Goal: Contribute content: Contribute content

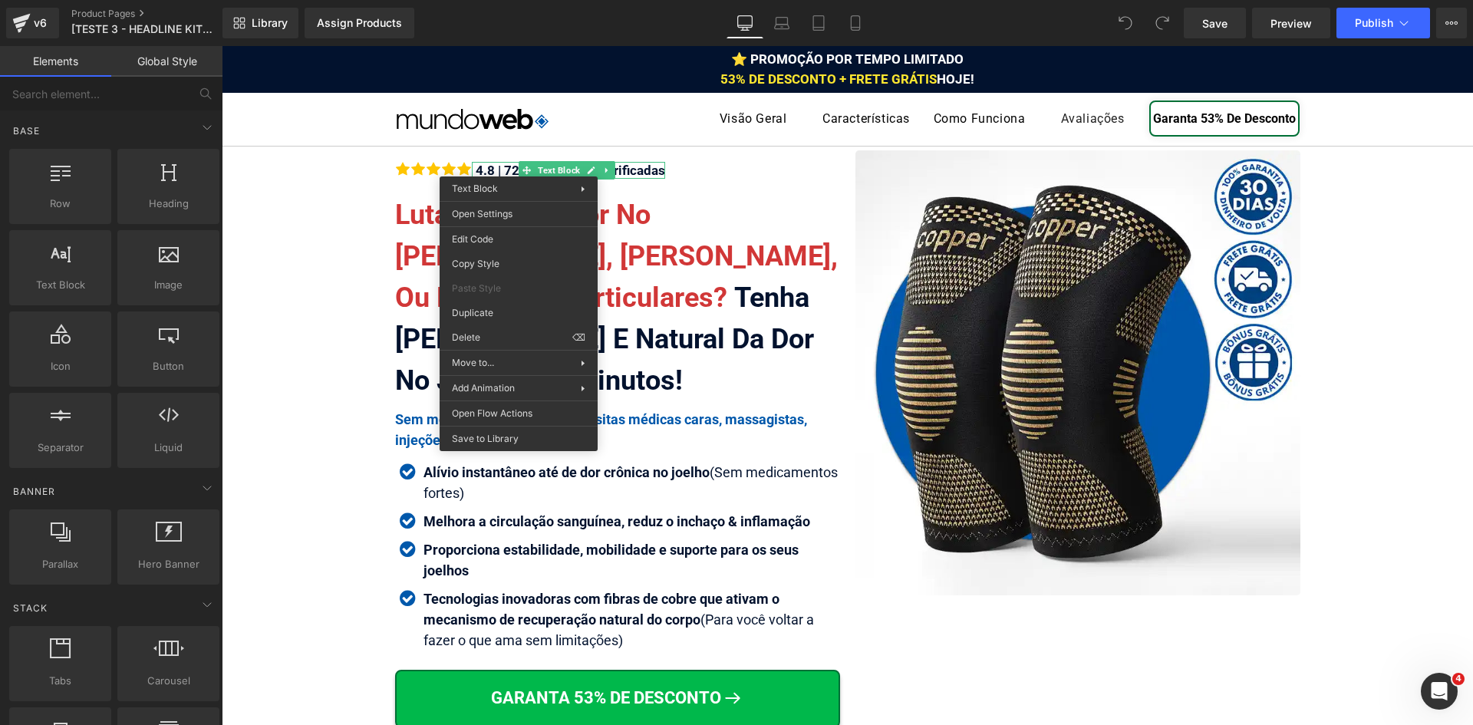
click at [490, 173] on div "4.8 | 726 Avaliações Verificadas" at bounding box center [568, 170] width 193 height 17
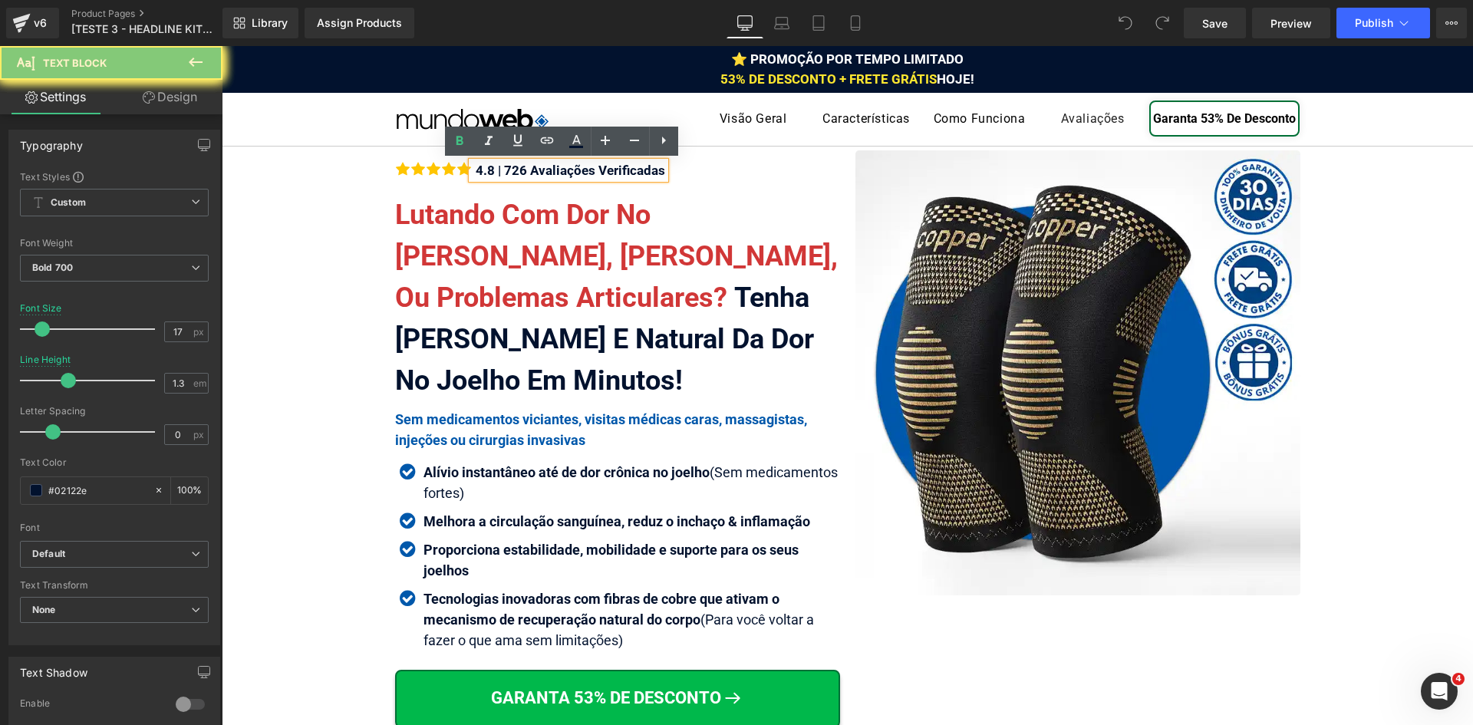
click at [490, 173] on div "4.8 | 726 Avaliações Verificadas" at bounding box center [568, 170] width 193 height 17
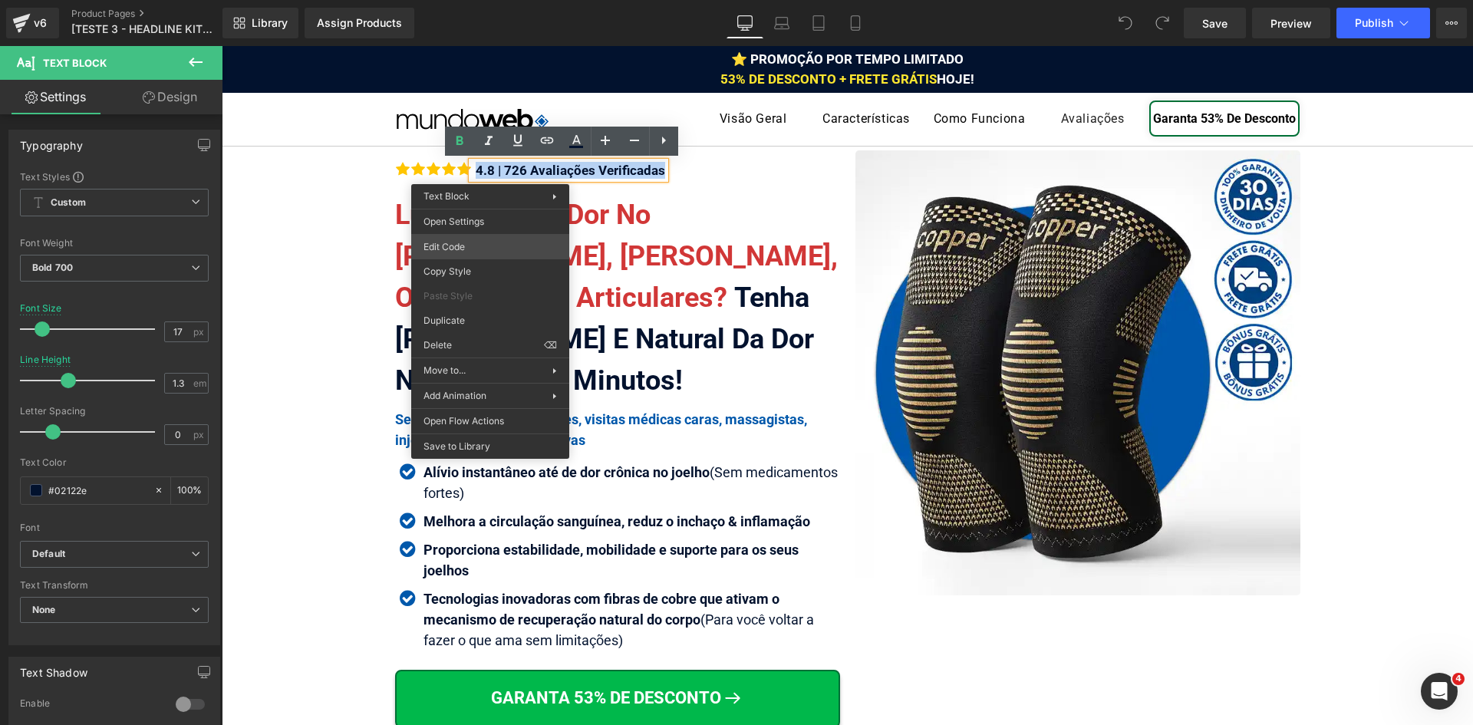
click at [486, 0] on div "You are previewing how the will restyle your page. You can not edit Elements in…" at bounding box center [736, 0] width 1473 height 0
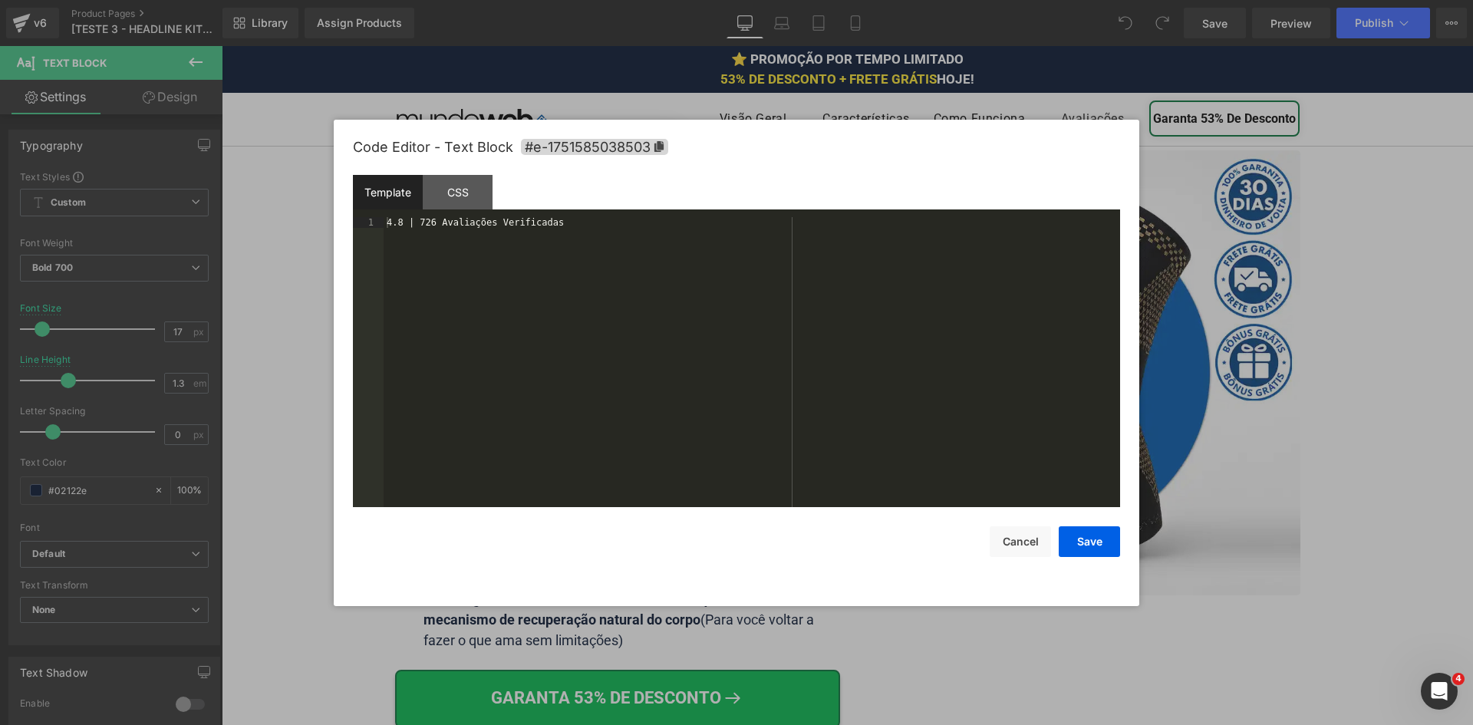
click at [519, 257] on div "4.8 | 726 Avaliações Verificadas" at bounding box center [752, 373] width 737 height 312
click at [1099, 538] on button "Save" at bounding box center [1089, 541] width 61 height 31
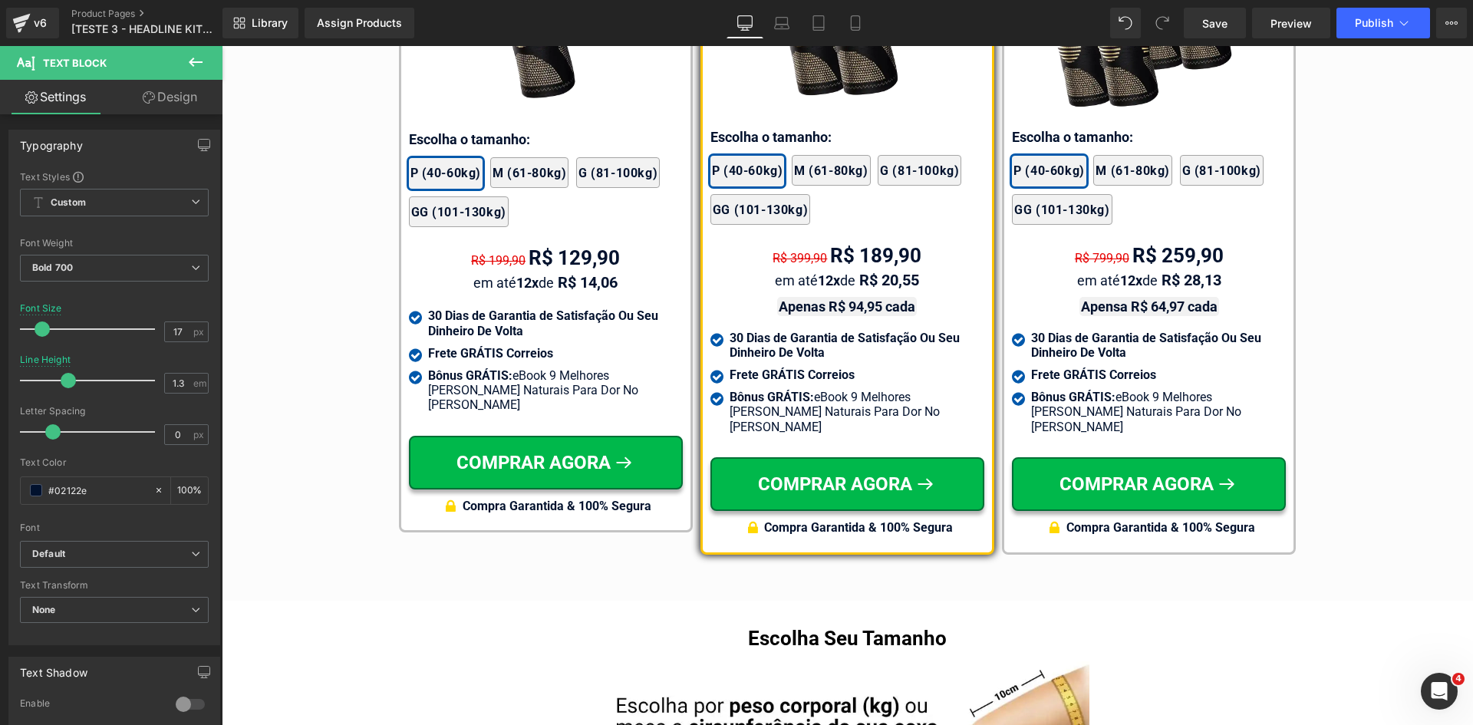
scroll to position [9092, 0]
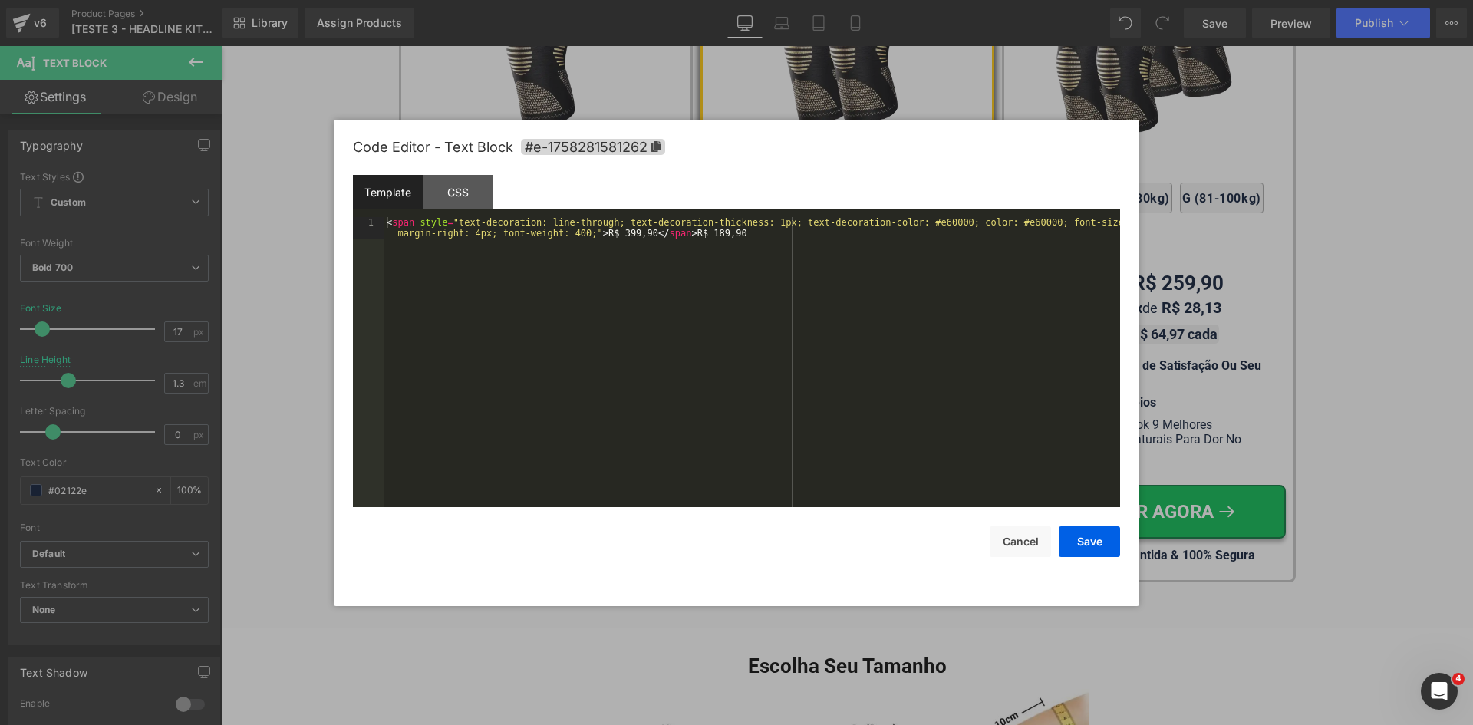
click at [802, 0] on div "You are previewing how the will restyle your page. You can not edit Elements in…" at bounding box center [736, 0] width 1473 height 0
click at [749, 224] on div "< span style = "text-decoration: line-through; text-decoration-thickness: 1px; …" at bounding box center [752, 383] width 737 height 333
drag, startPoint x: 935, startPoint y: 223, endPoint x: 1005, endPoint y: 225, distance: 69.1
click at [1005, 225] on div "< span style = "text-decoration: line-through; text-decoration-thickness: 2px; …" at bounding box center [752, 383] width 737 height 333
drag, startPoint x: 481, startPoint y: 234, endPoint x: 399, endPoint y: 233, distance: 82.1
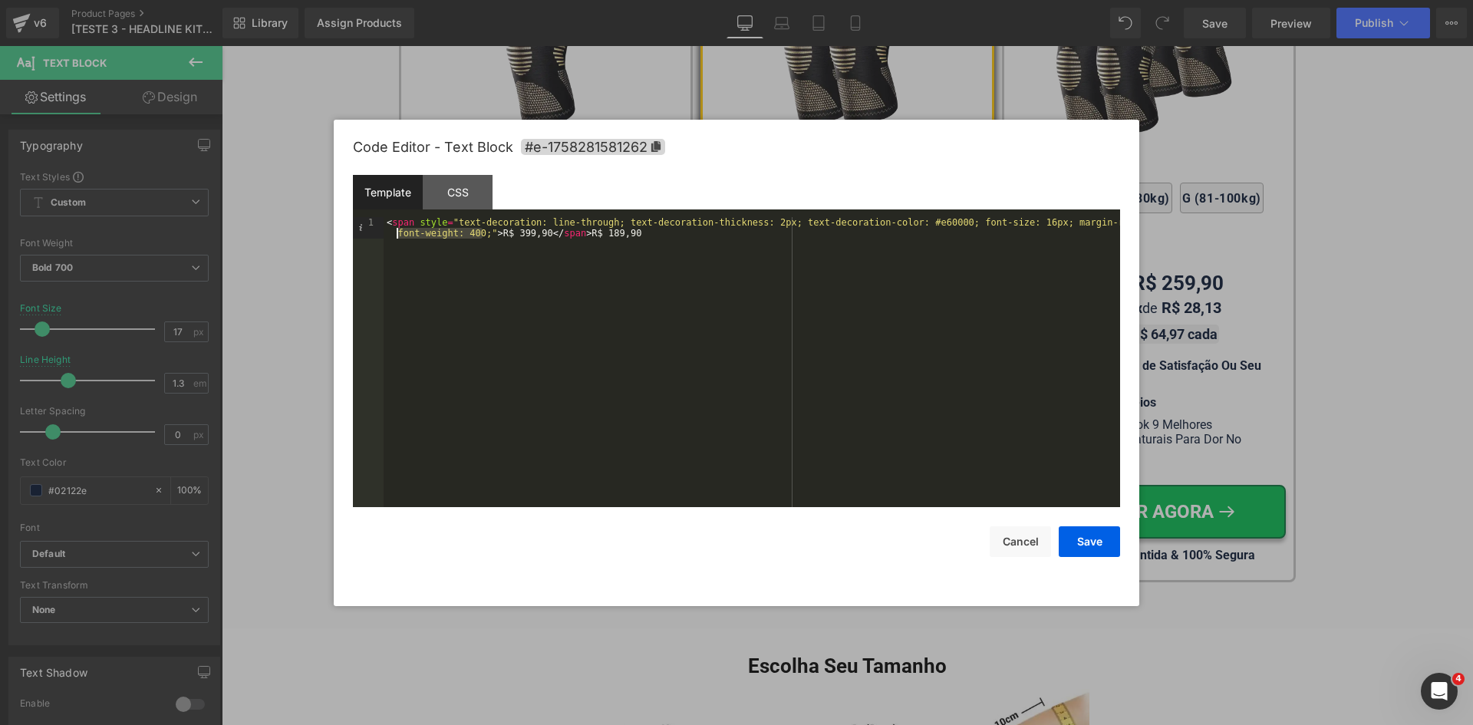
click at [399, 233] on div "< span style = "text-decoration: line-through; text-decoration-thickness: 2px; …" at bounding box center [752, 383] width 737 height 333
drag, startPoint x: 486, startPoint y: 237, endPoint x: 386, endPoint y: 220, distance: 101.2
click at [386, 220] on div "< span style = "text-decoration: line-through; text-decoration-thickness: 2px; …" at bounding box center [752, 383] width 737 height 333
click at [1077, 539] on button "Save" at bounding box center [1089, 541] width 61 height 31
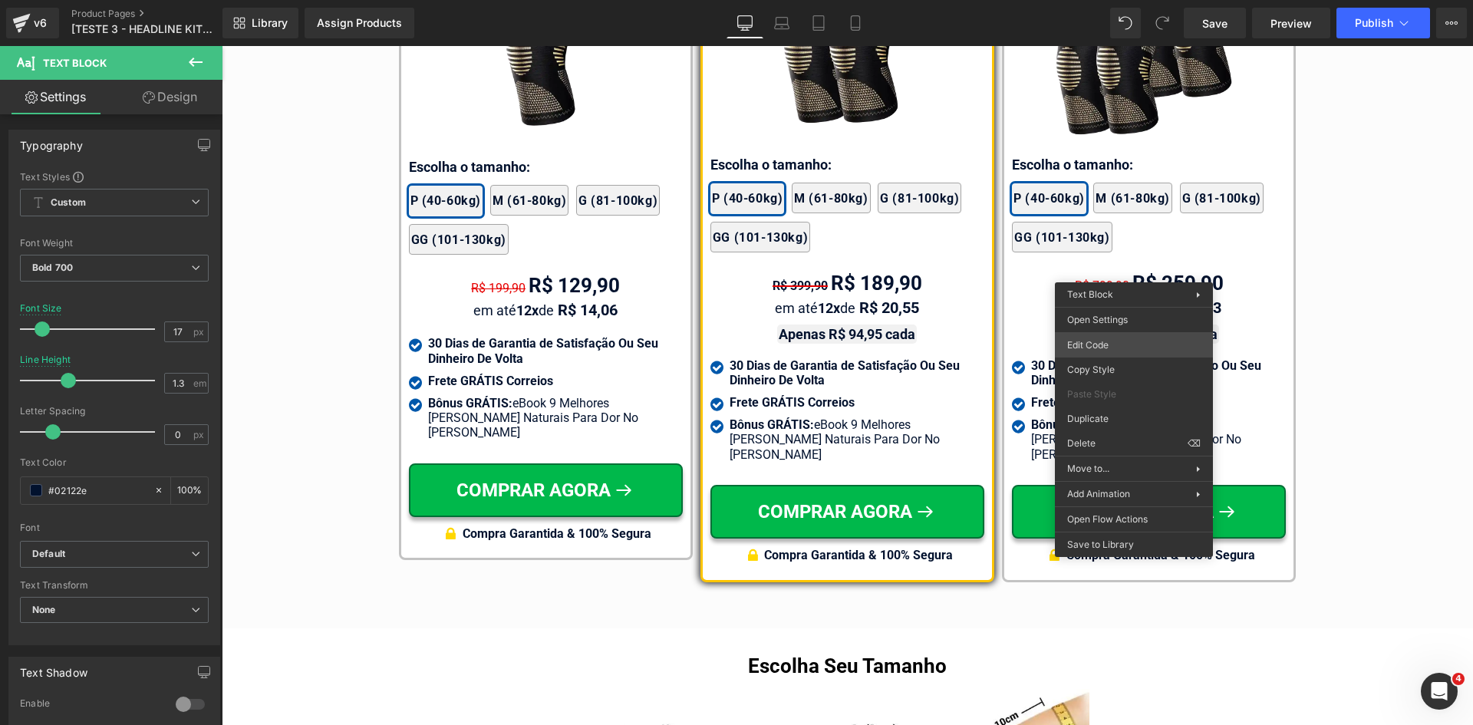
click at [1088, 0] on div "You are previewing how the will restyle your page. You can not edit Elements in…" at bounding box center [736, 0] width 1473 height 0
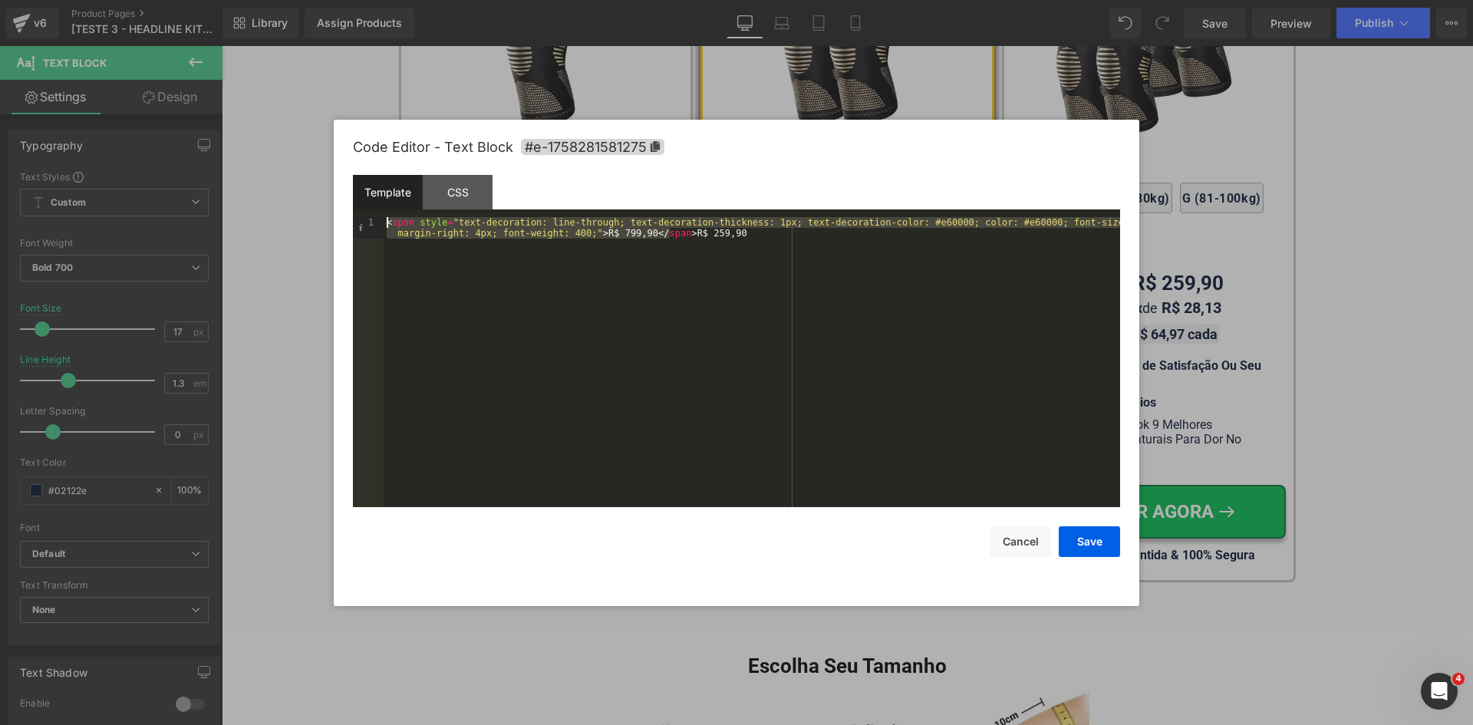
drag, startPoint x: 669, startPoint y: 233, endPoint x: 397, endPoint y: 213, distance: 273.2
click at [397, 213] on div "Template CSS 1 < span style = "text-decoration: line-through; text-decoration-t…" at bounding box center [736, 341] width 767 height 332
paste textarea
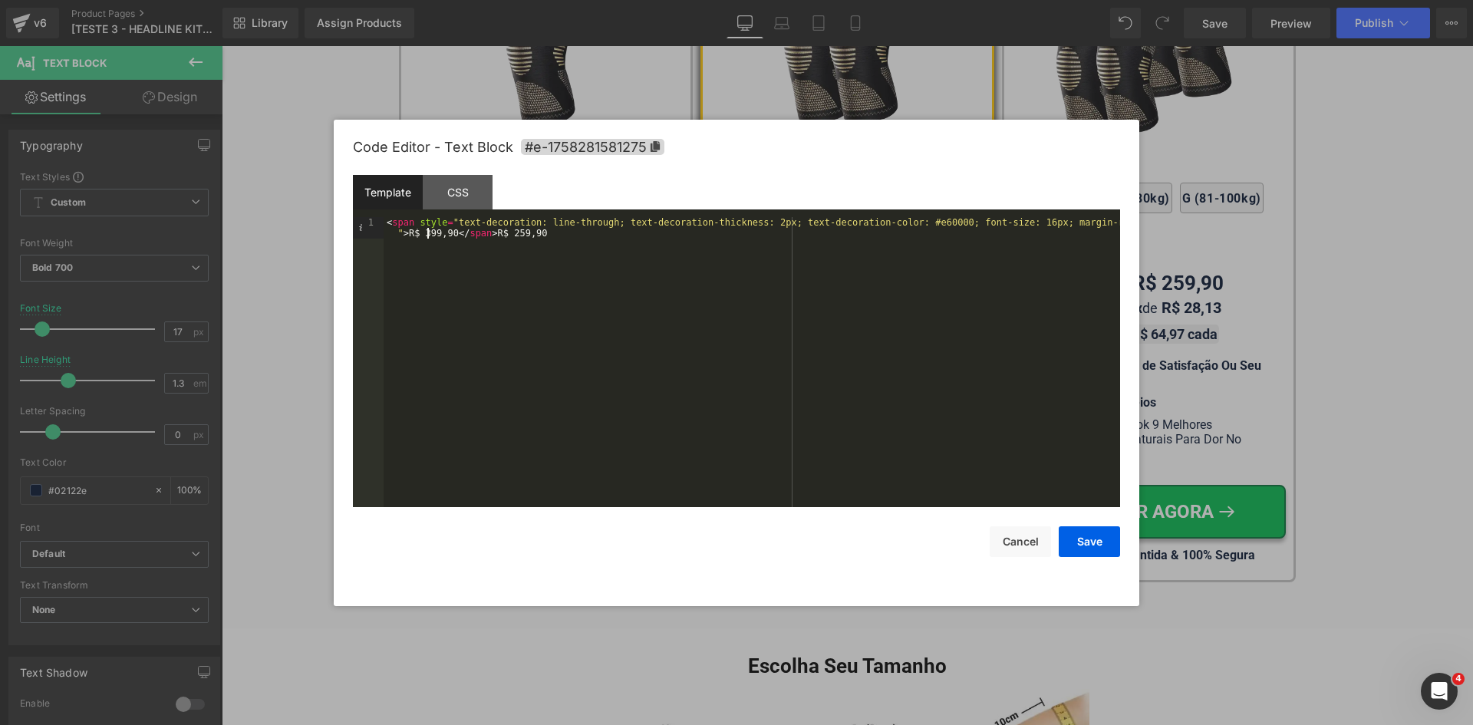
click at [430, 230] on div "< span style = "text-decoration: line-through; text-decoration-thickness: 2px; …" at bounding box center [752, 383] width 737 height 333
click at [1070, 542] on button "Save" at bounding box center [1089, 541] width 61 height 31
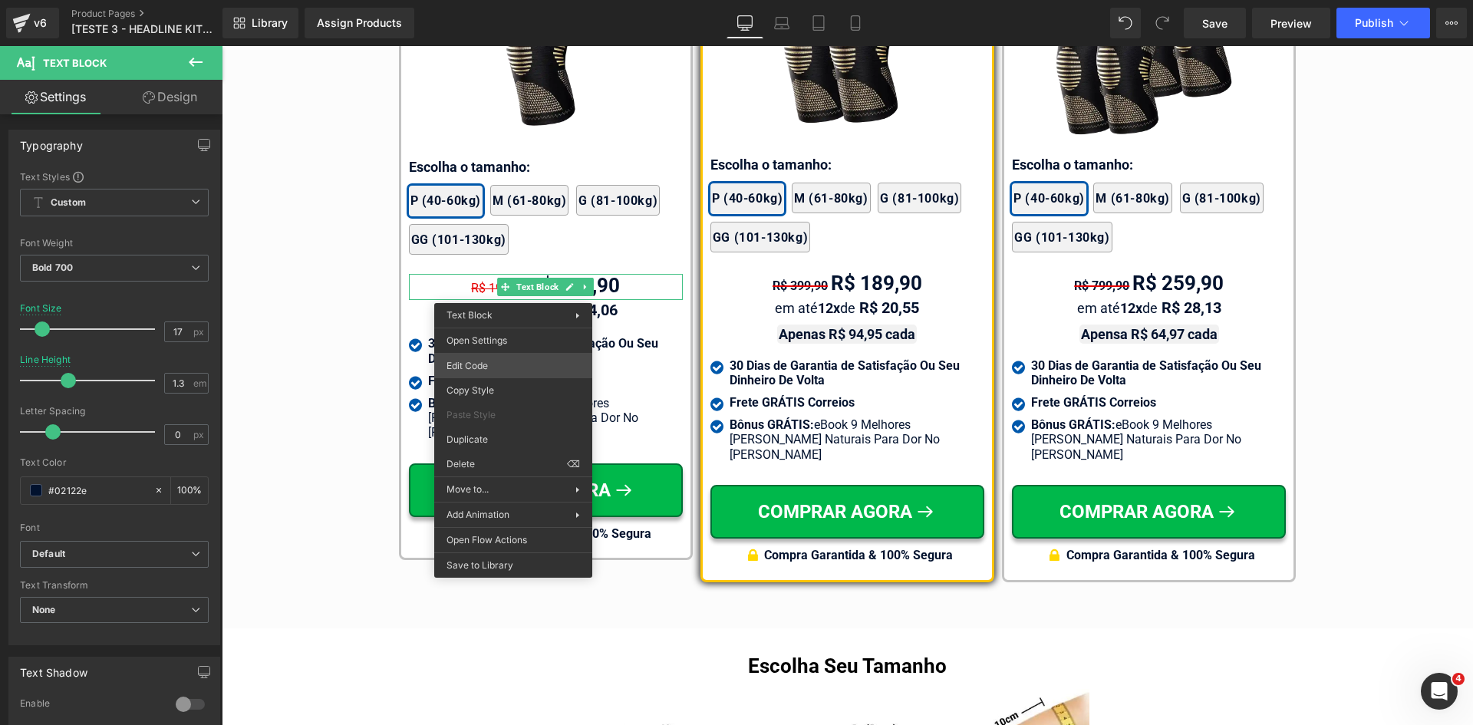
click at [503, 0] on div "You are previewing how the will restyle your page. You can not edit Elements in…" at bounding box center [736, 0] width 1473 height 0
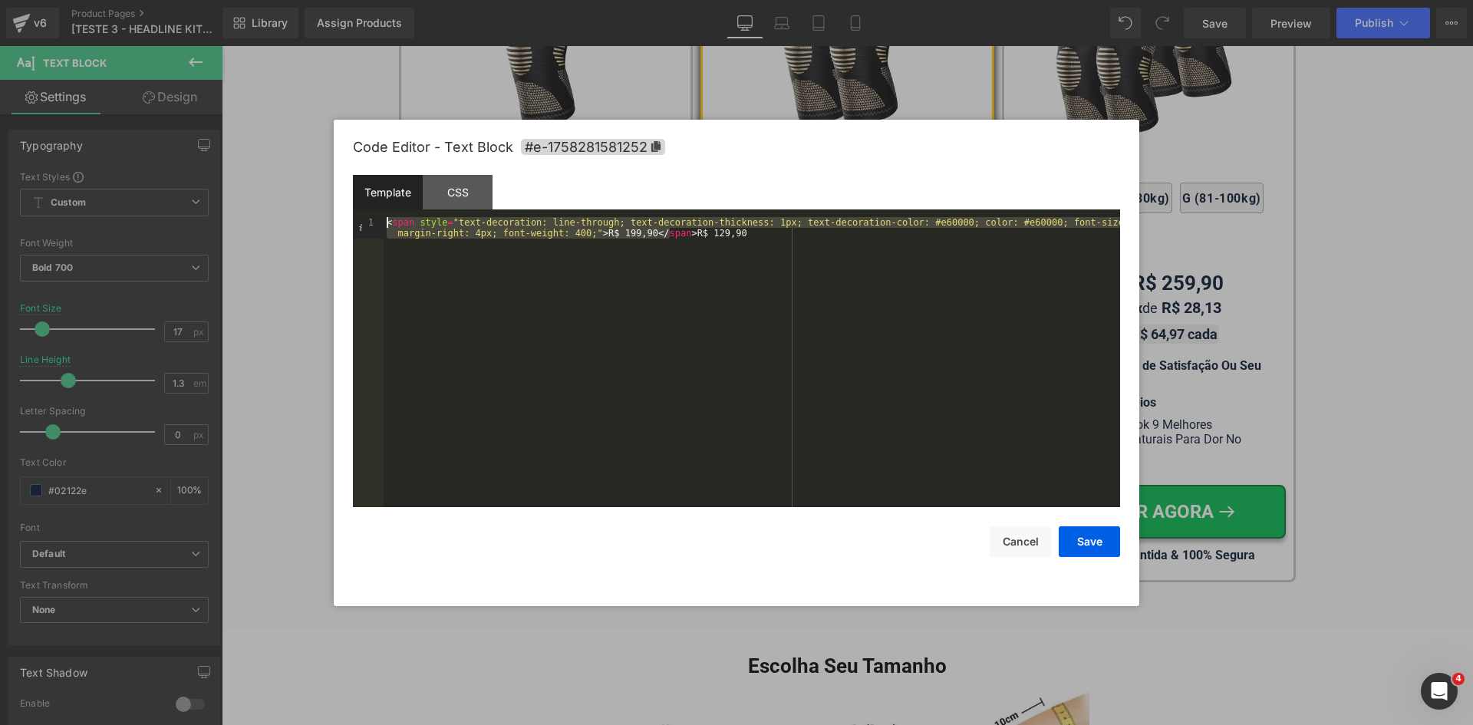
drag, startPoint x: 668, startPoint y: 233, endPoint x: 360, endPoint y: 222, distance: 308.7
click at [360, 222] on pre "1 < span style = "text-decoration: line-through; text-decoration-thickness: 1px…" at bounding box center [736, 362] width 767 height 290
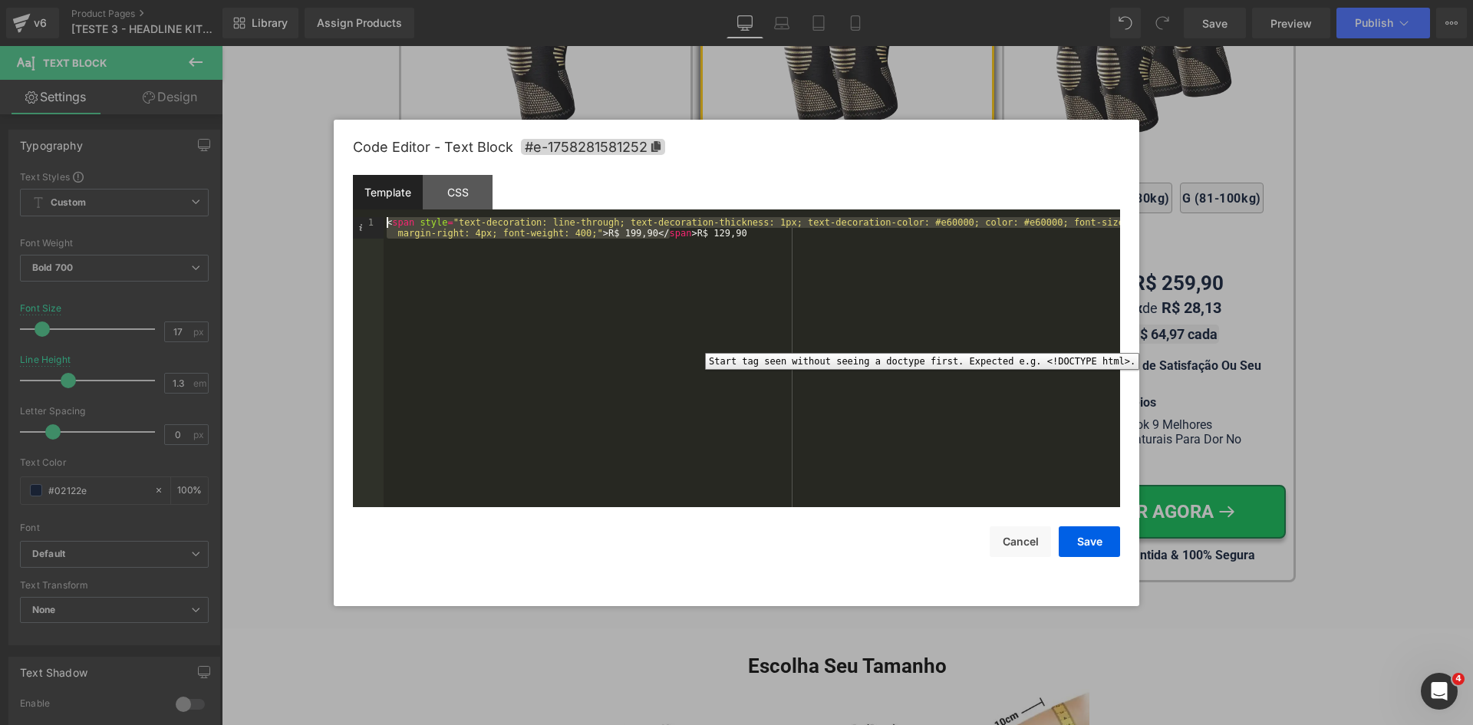
paste textarea
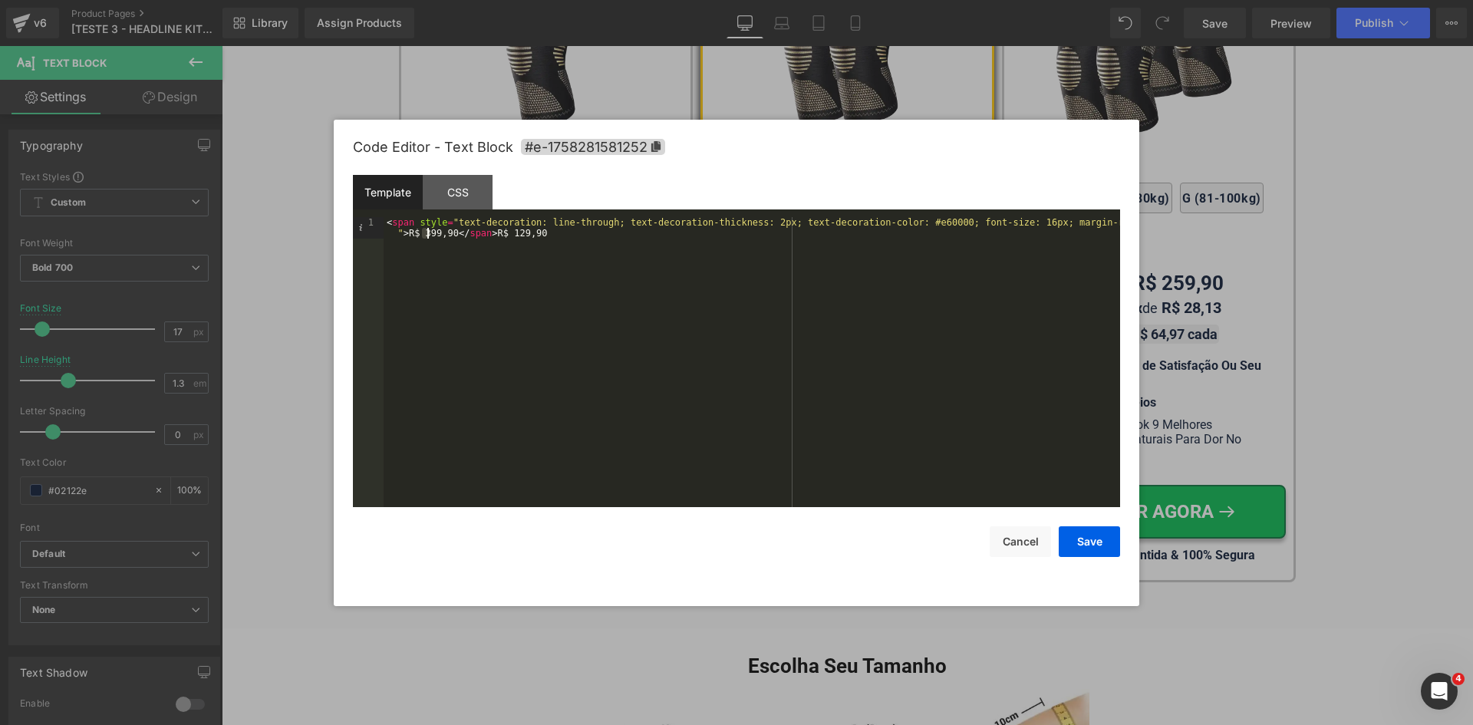
click at [425, 233] on div "< span style = "text-decoration: line-through; text-decoration-thickness: 2px; …" at bounding box center [752, 383] width 737 height 333
drag, startPoint x: 1095, startPoint y: 543, endPoint x: 1074, endPoint y: 530, distance: 24.5
click at [1094, 543] on button "Save" at bounding box center [1089, 541] width 61 height 31
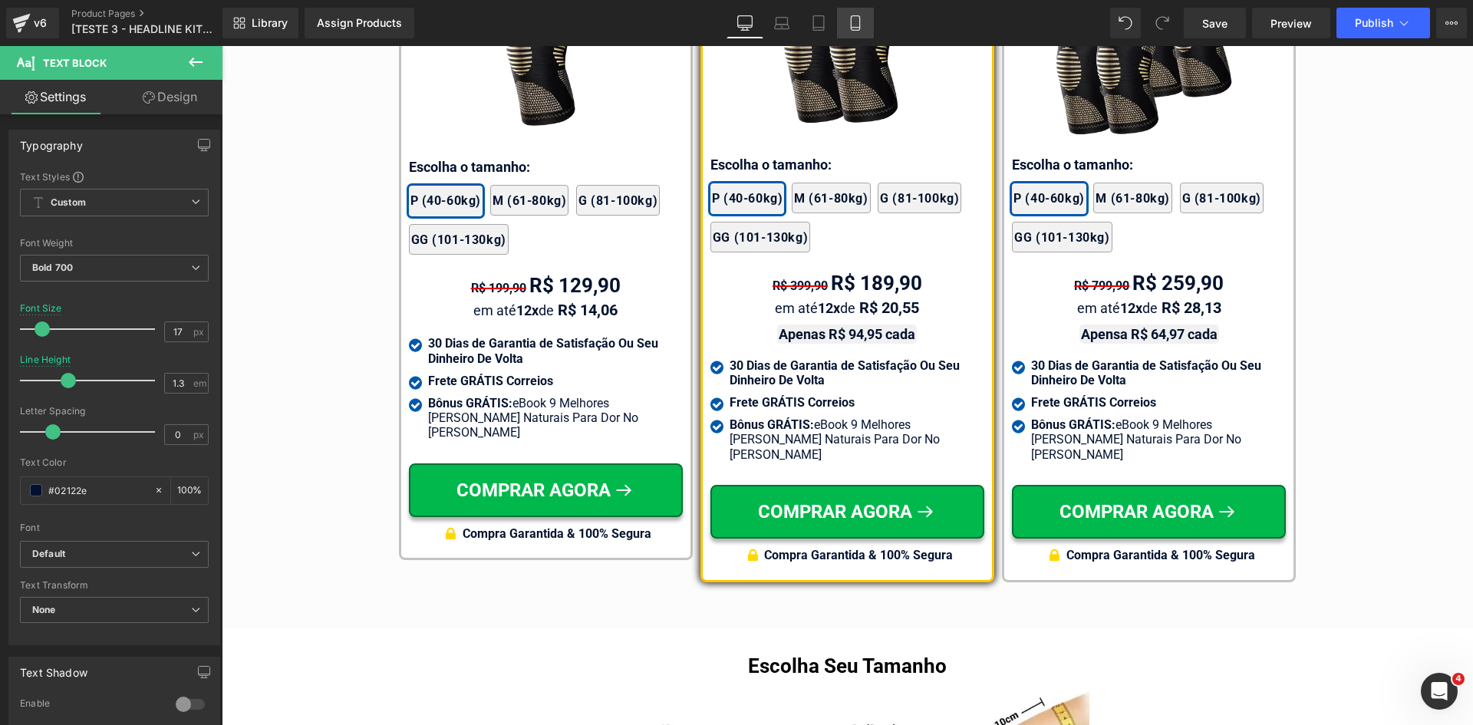
click at [859, 25] on icon at bounding box center [855, 23] width 8 height 15
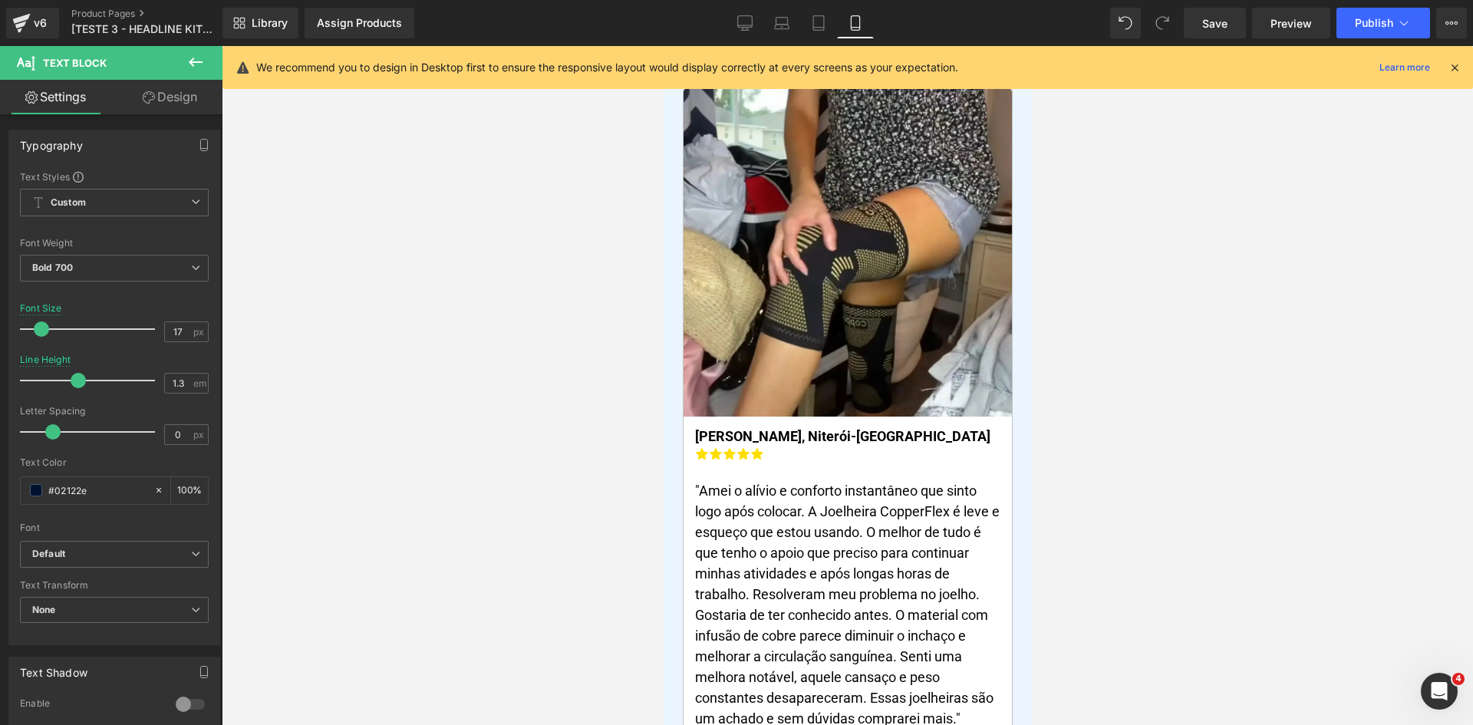
scroll to position [219, 0]
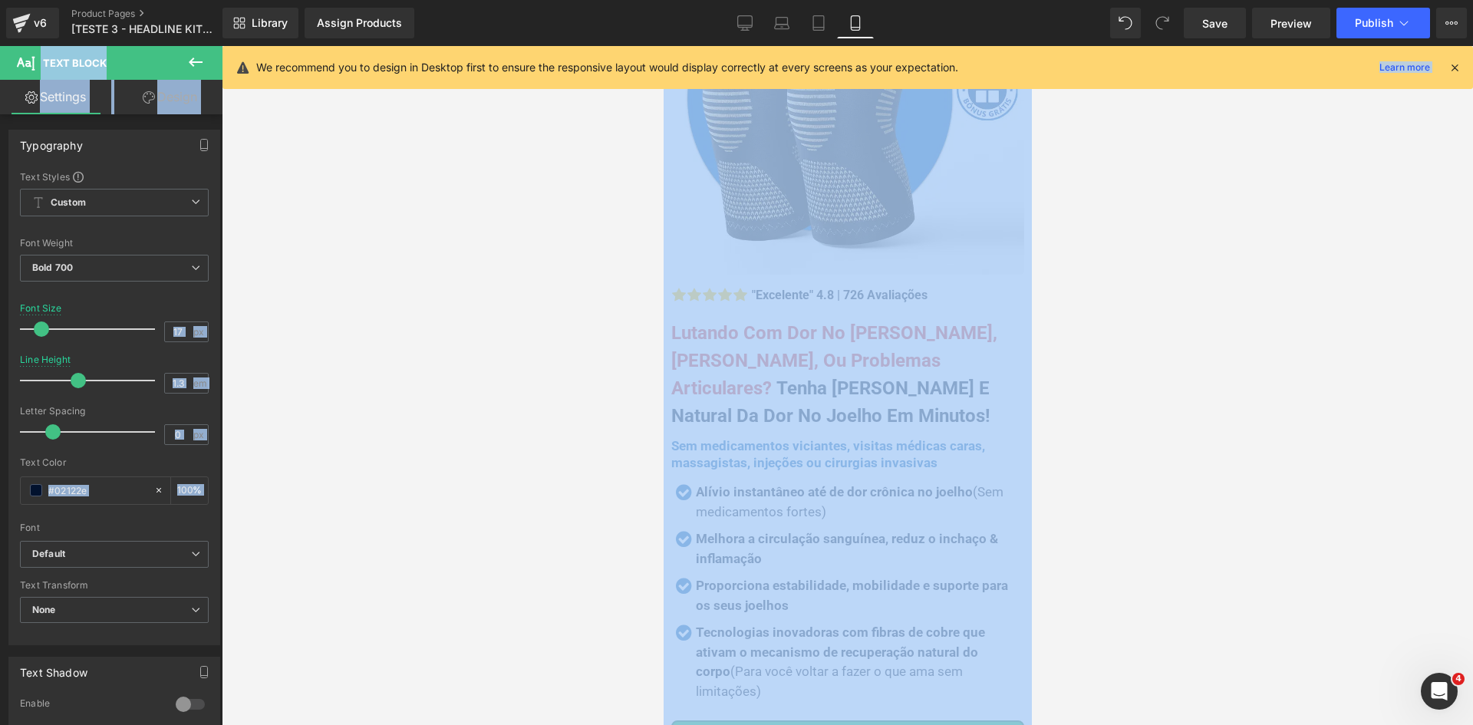
drag, startPoint x: 364, startPoint y: 43, endPoint x: 1205, endPoint y: 196, distance: 854.9
click at [1047, 259] on div "You are previewing how the will restyle your page. You can not edit Elements in…" at bounding box center [736, 375] width 1473 height 751
click at [1455, 65] on icon at bounding box center [1455, 68] width 14 height 14
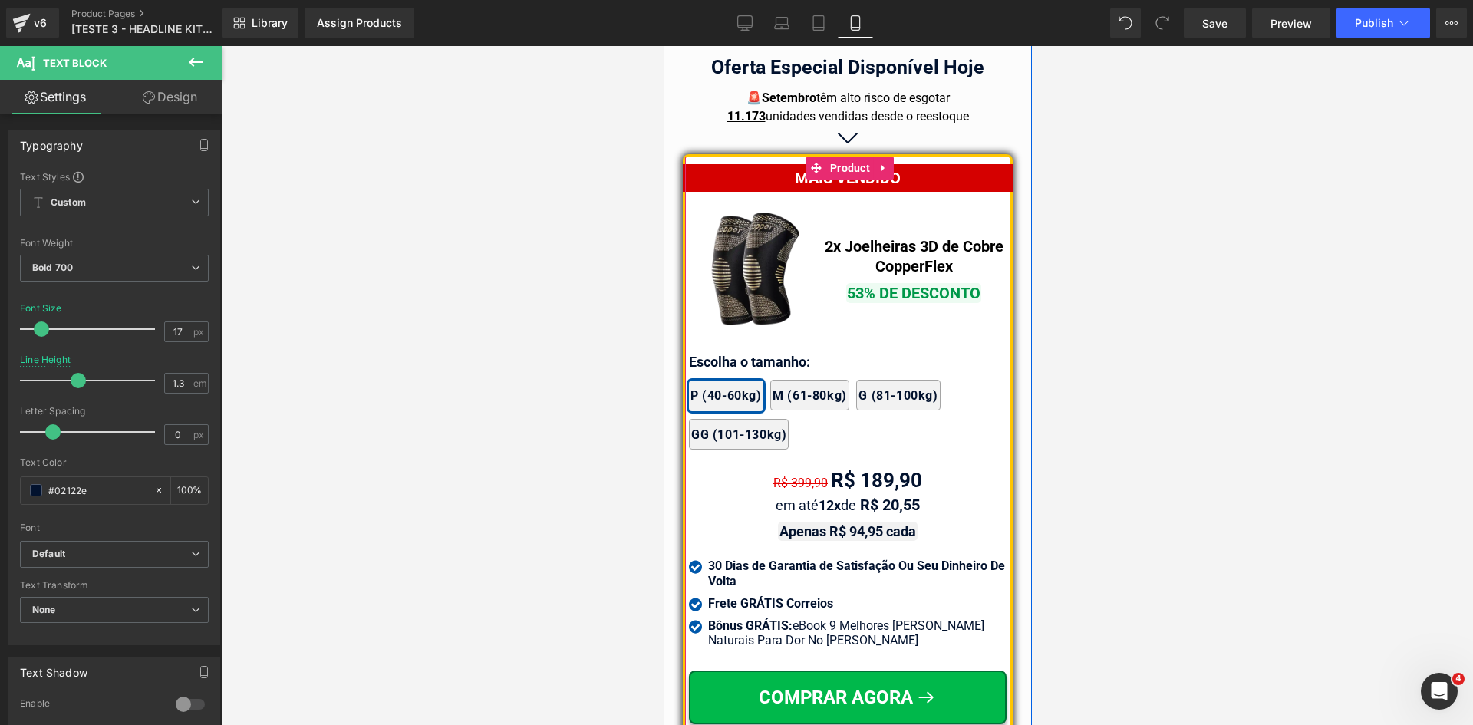
scroll to position [13289, 0]
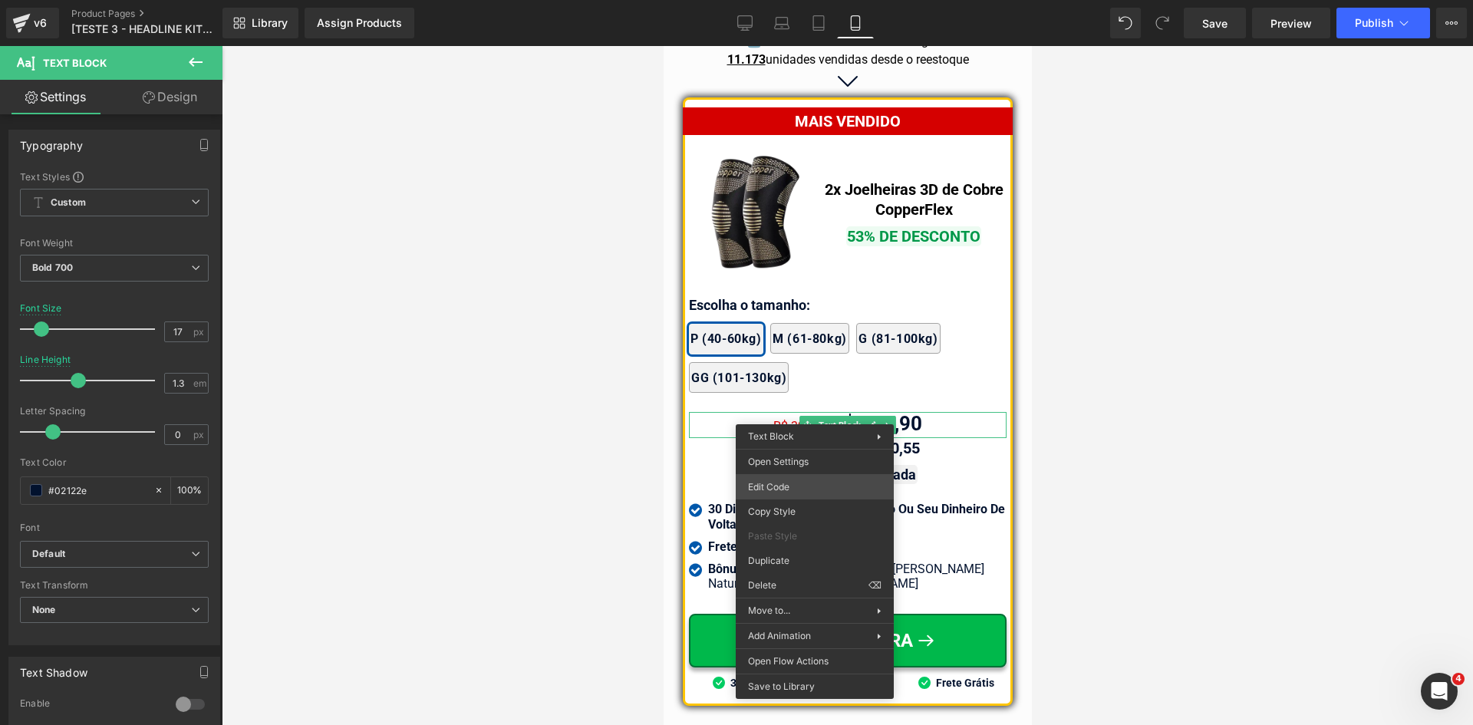
click at [795, 0] on div "You are previewing how the will restyle your page. You can not edit Elements in…" at bounding box center [736, 0] width 1473 height 0
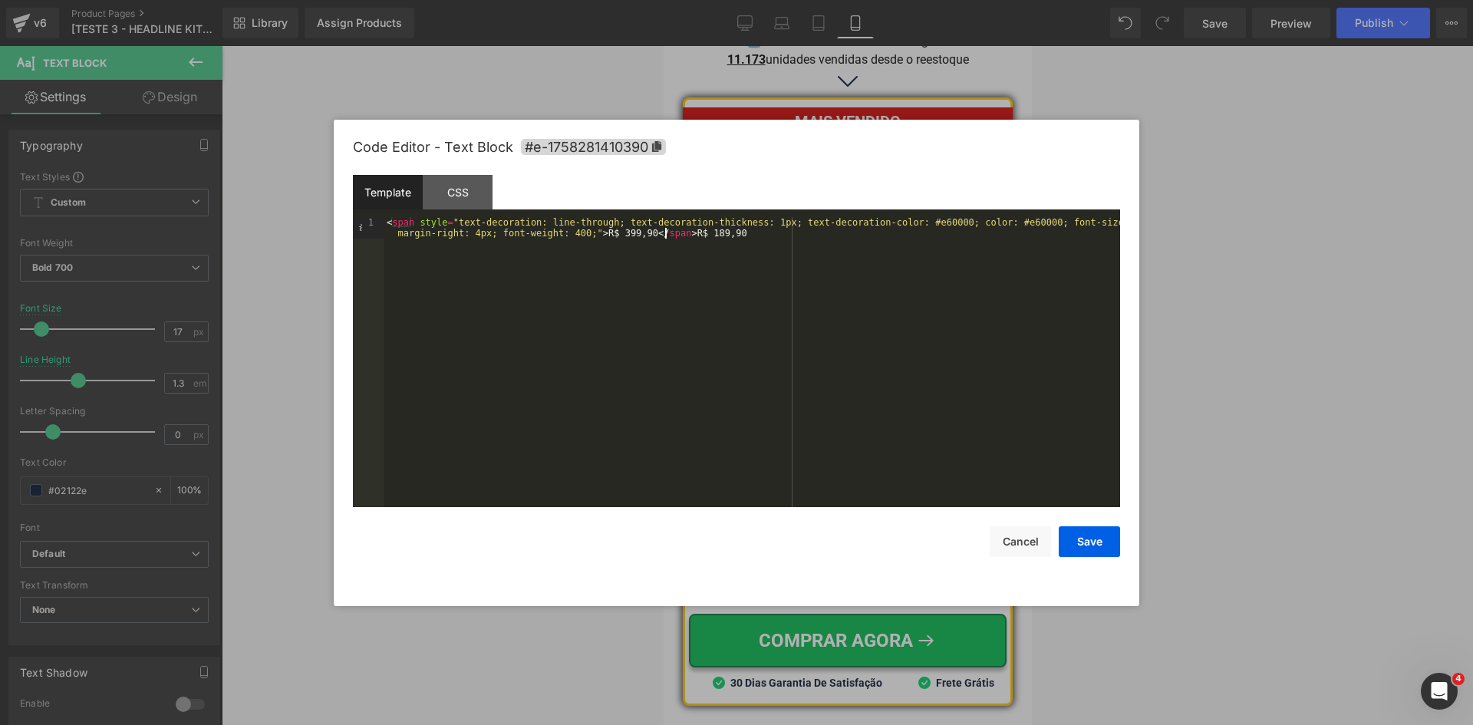
click at [668, 236] on div "< span style = "text-decoration: line-through; text-decoration-thickness: 1px; …" at bounding box center [752, 383] width 737 height 333
drag, startPoint x: 668, startPoint y: 233, endPoint x: 370, endPoint y: 215, distance: 299.0
click at [370, 215] on div "Template CSS 1 < span style = "text-decoration: line-through; text-decoration-t…" at bounding box center [736, 341] width 767 height 332
click at [1100, 536] on button "Save" at bounding box center [1089, 541] width 61 height 31
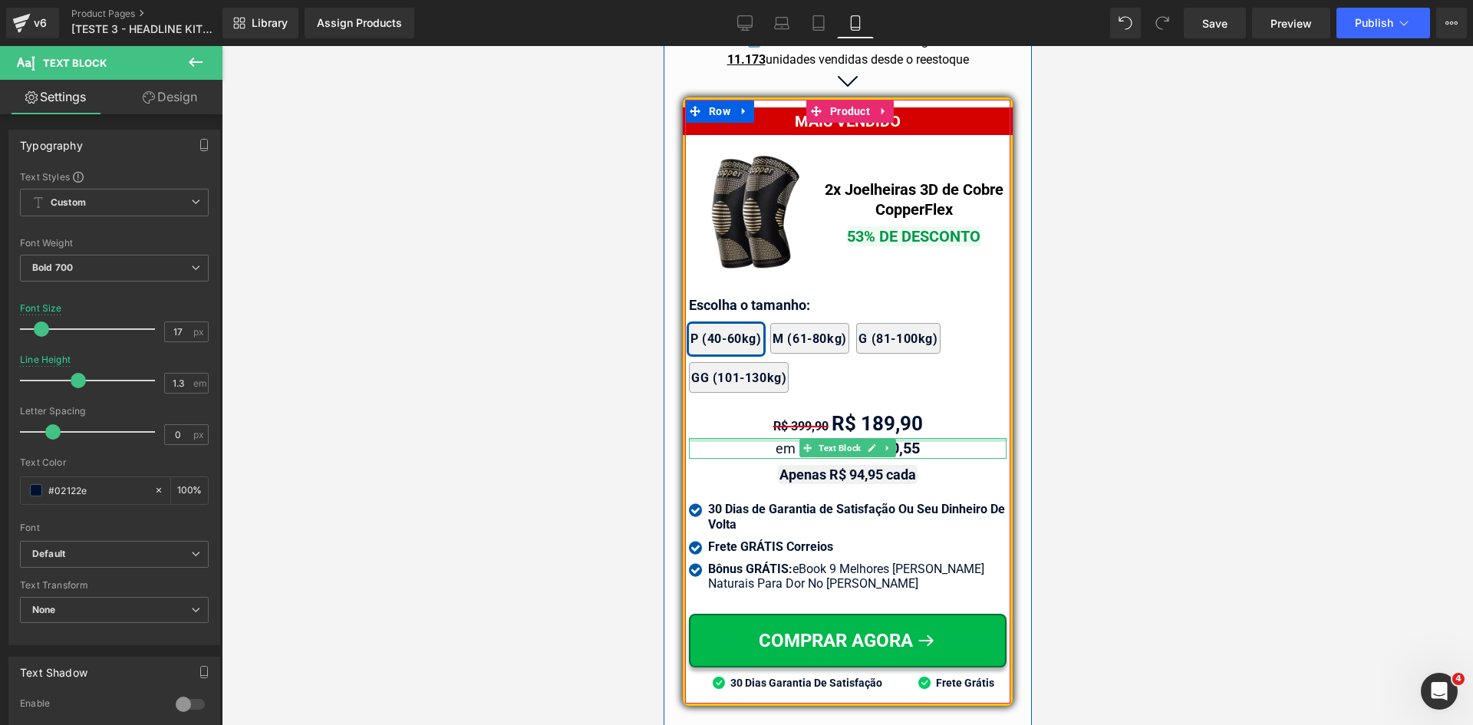
scroll to position [13903, 0]
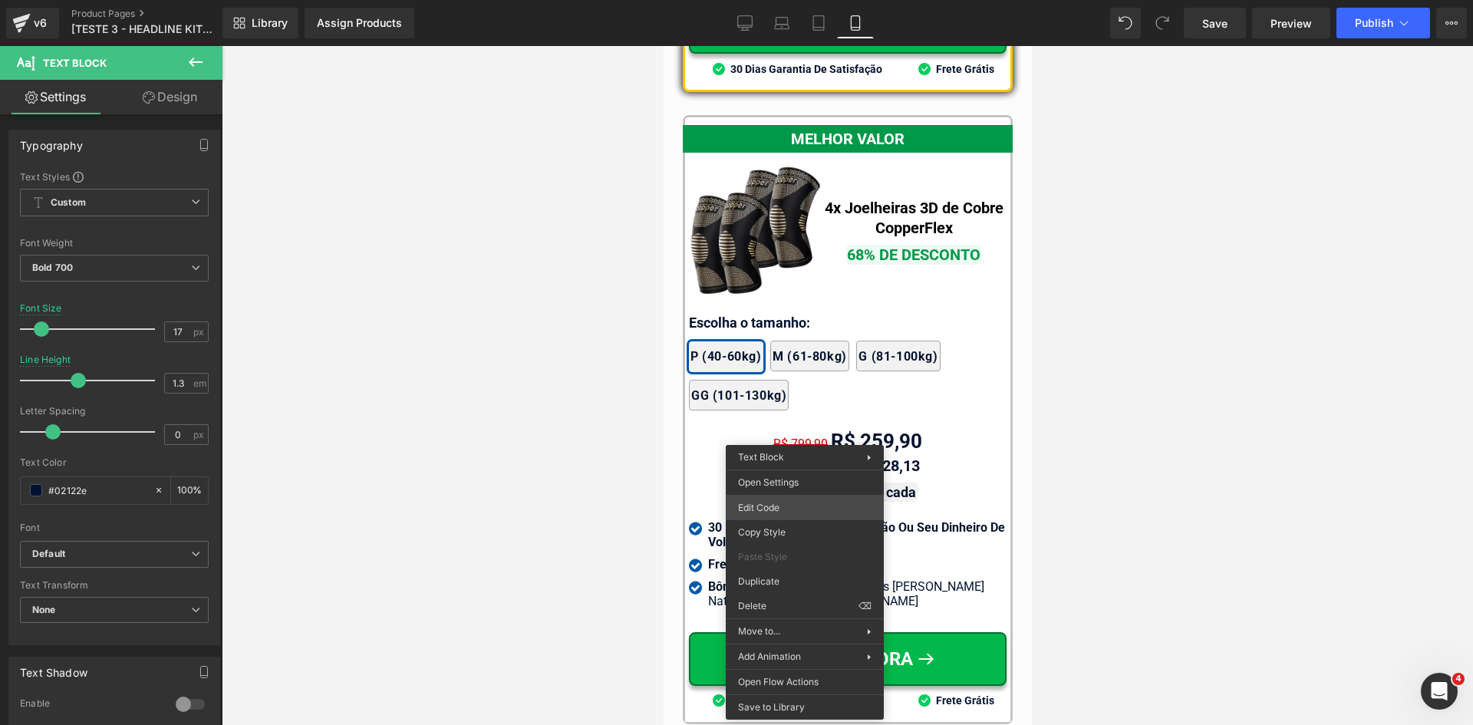
click at [787, 0] on div "You are previewing how the will restyle your page. You can not edit Elements in…" at bounding box center [736, 0] width 1473 height 0
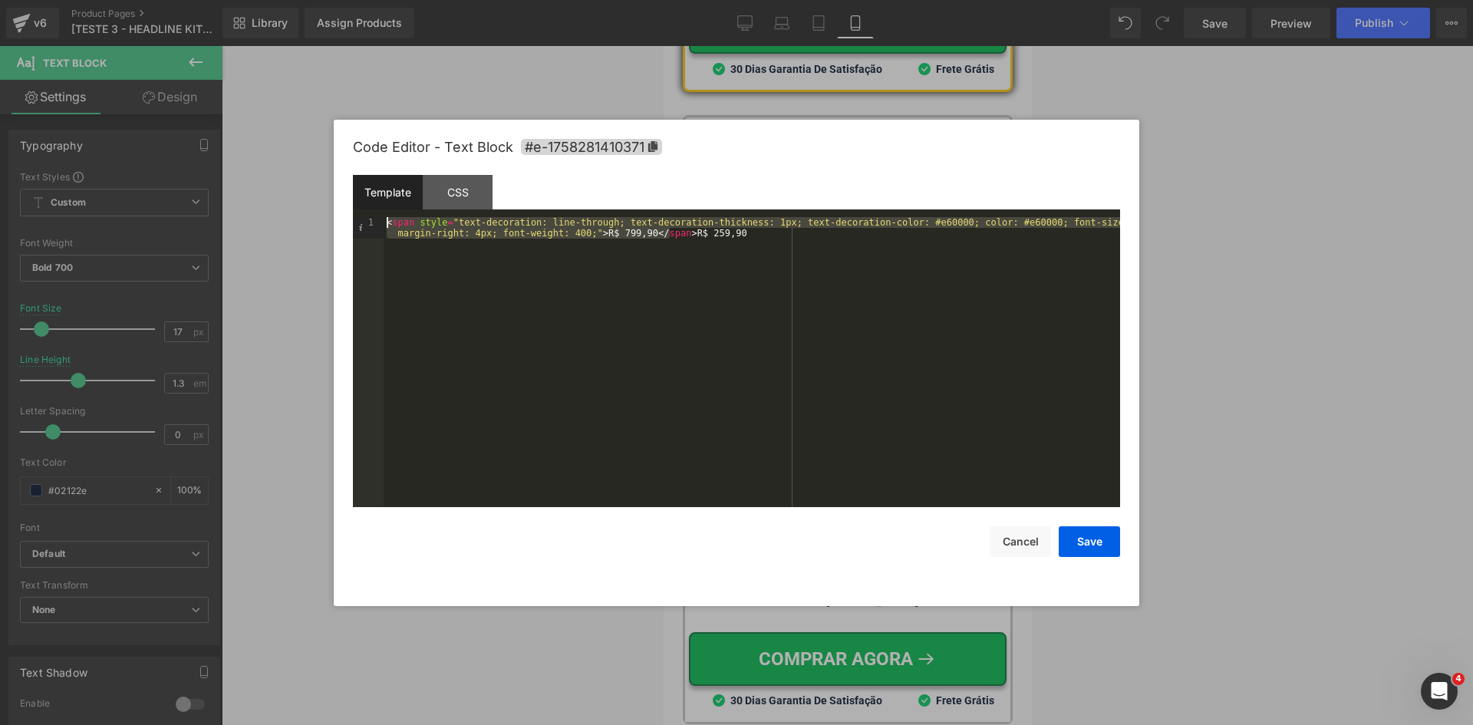
drag, startPoint x: 670, startPoint y: 233, endPoint x: 374, endPoint y: 220, distance: 295.7
click at [374, 220] on pre "1 < span style = "text-decoration: line-through; text-decoration-thickness: 1px…" at bounding box center [736, 362] width 767 height 290
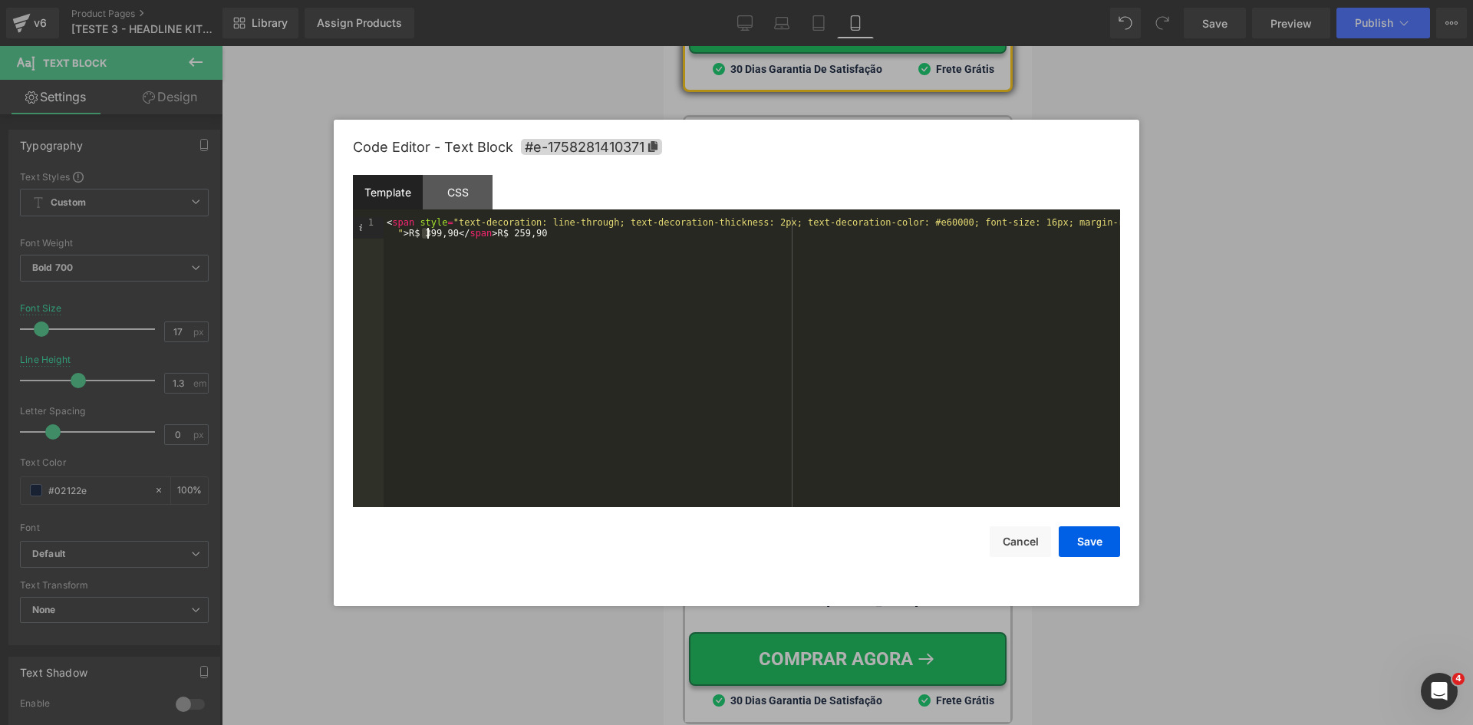
click at [427, 233] on div "< span style = "text-decoration: line-through; text-decoration-thickness: 2px; …" at bounding box center [752, 383] width 737 height 333
click at [1092, 549] on button "Save" at bounding box center [1089, 541] width 61 height 31
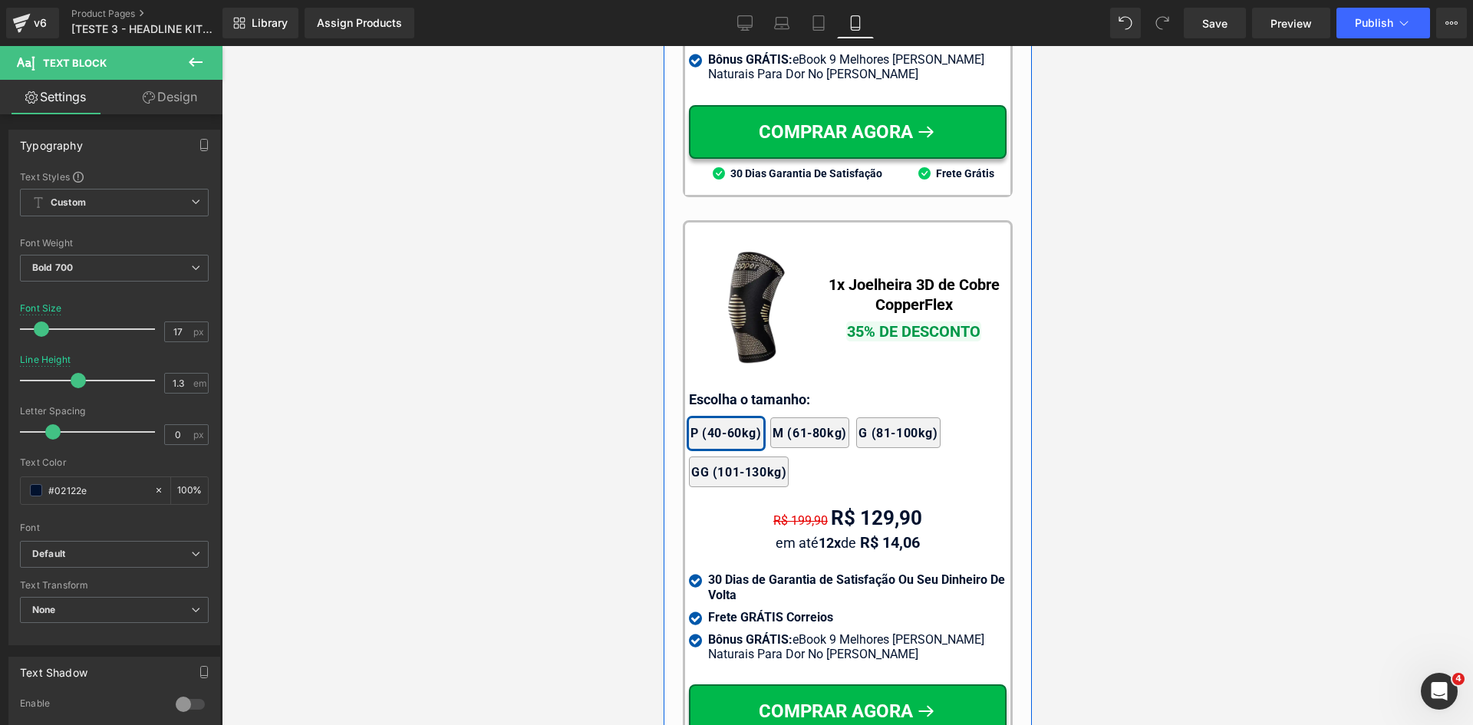
scroll to position [14440, 0]
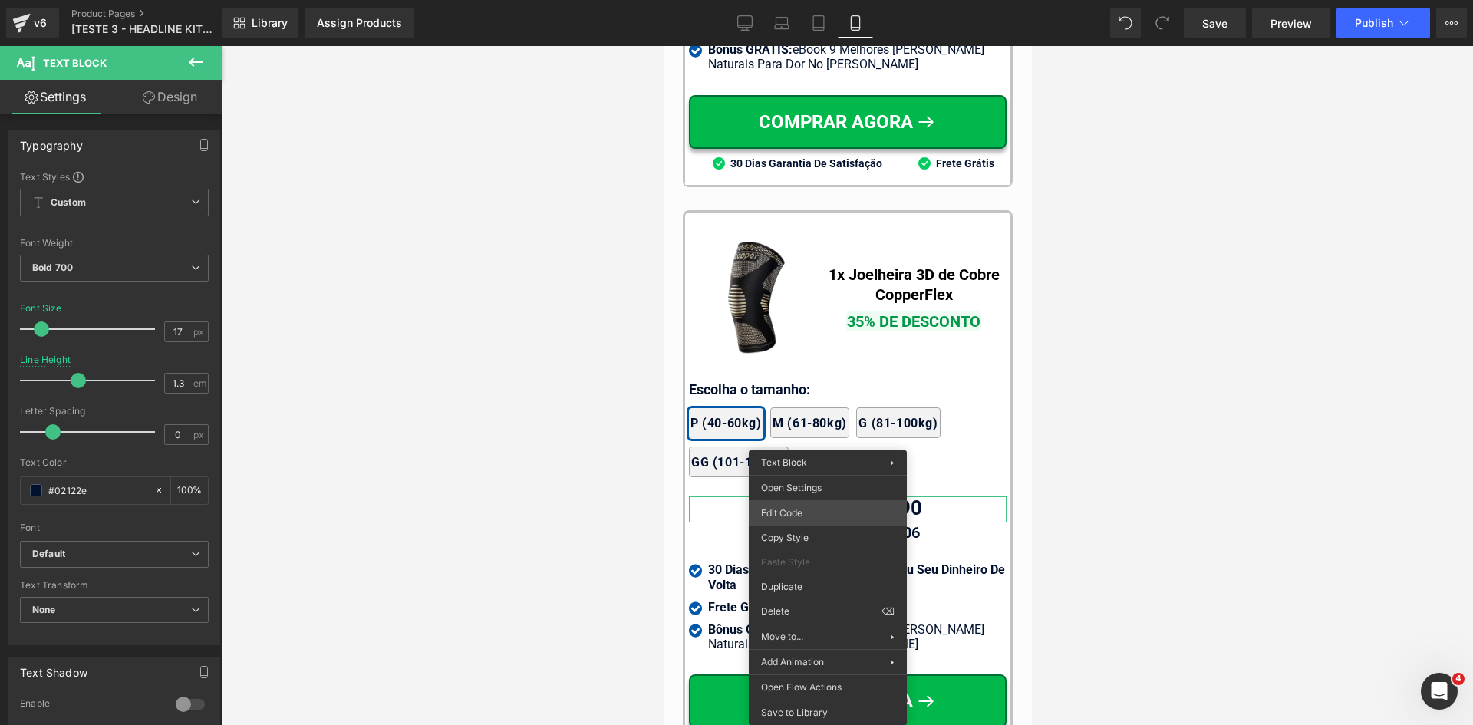
click at [791, 0] on div "You are previewing how the will restyle your page. You can not edit Elements in…" at bounding box center [736, 0] width 1473 height 0
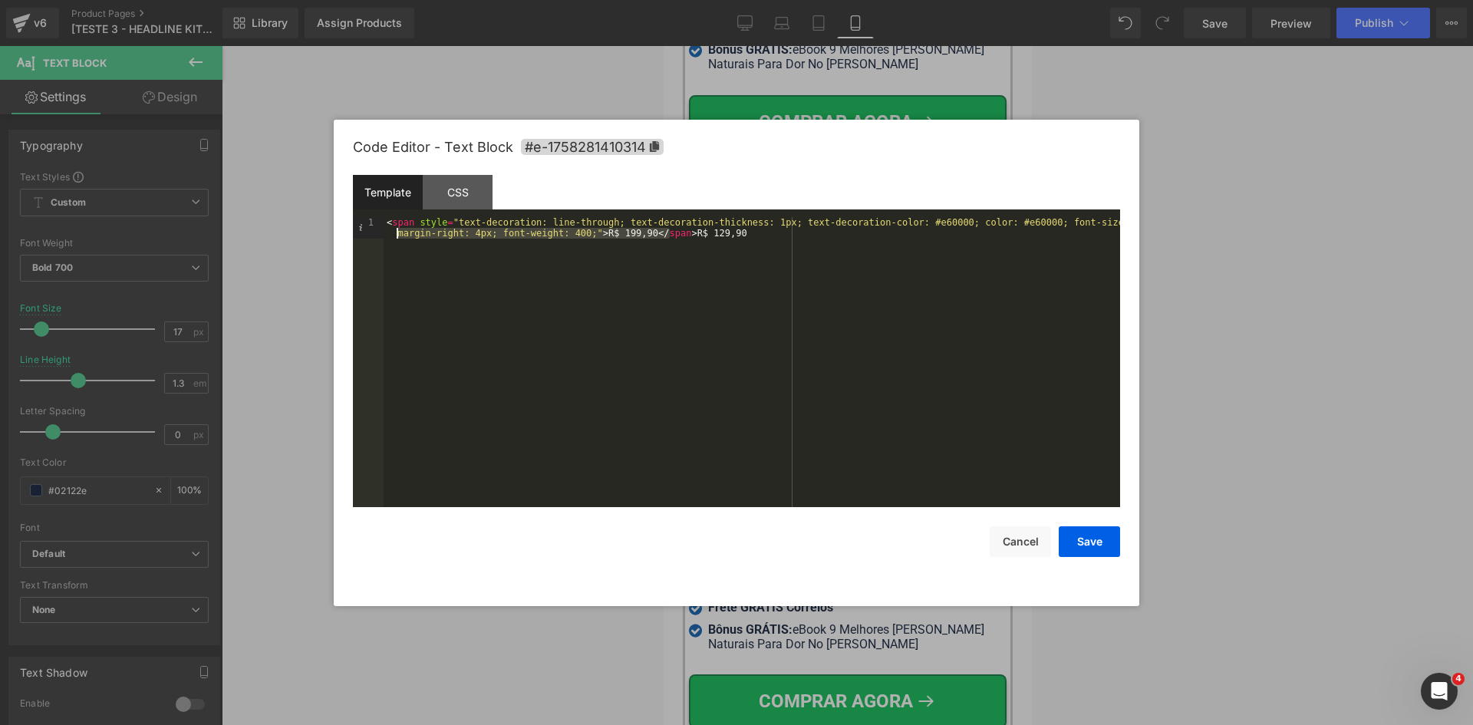
drag, startPoint x: 671, startPoint y: 233, endPoint x: 362, endPoint y: 231, distance: 308.5
click at [362, 231] on pre "1 < span style = "text-decoration: line-through; text-decoration-thickness: 1px…" at bounding box center [736, 362] width 767 height 290
paste textarea
click at [422, 234] on div "< span style = "text-decoration: line-through; text-decoration-thickness: 2px; …" at bounding box center [752, 383] width 737 height 333
click at [1077, 540] on button "Save" at bounding box center [1089, 541] width 61 height 31
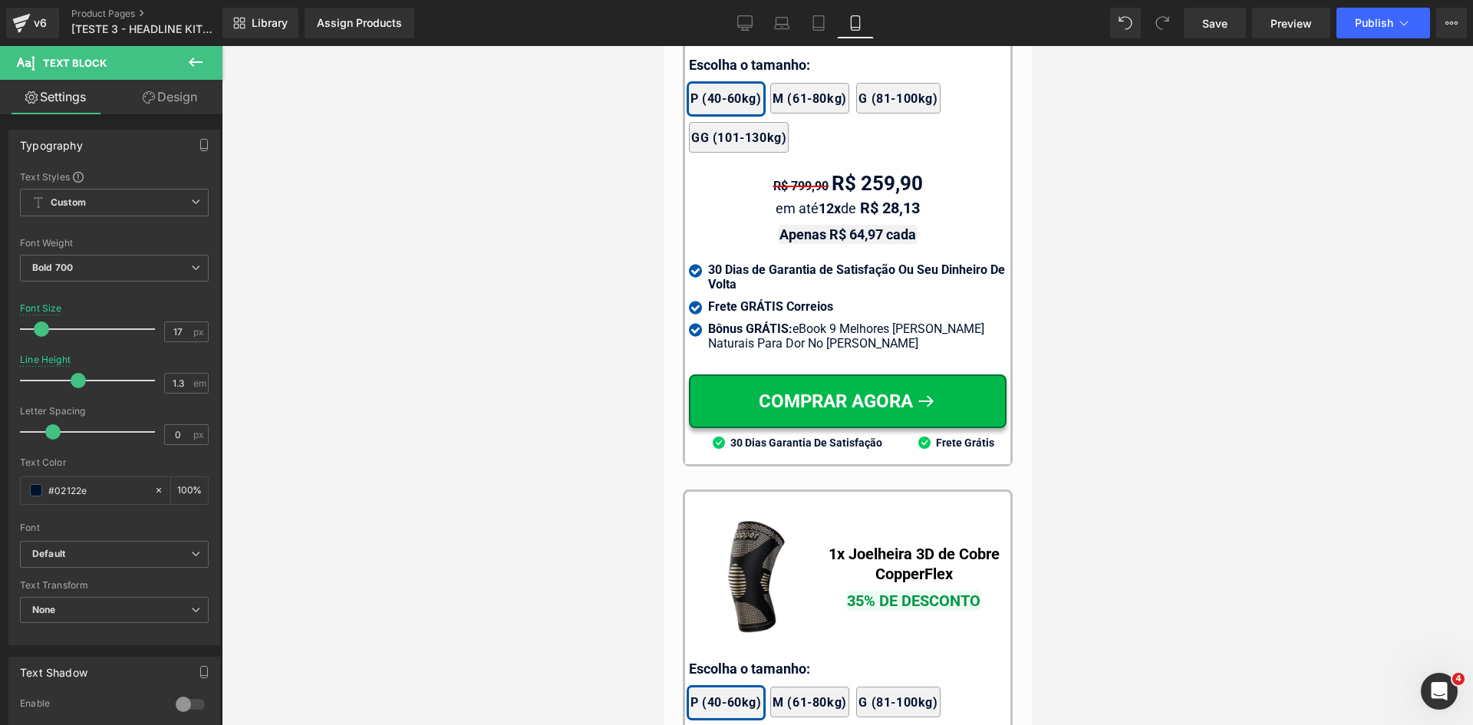
scroll to position [14735, 0]
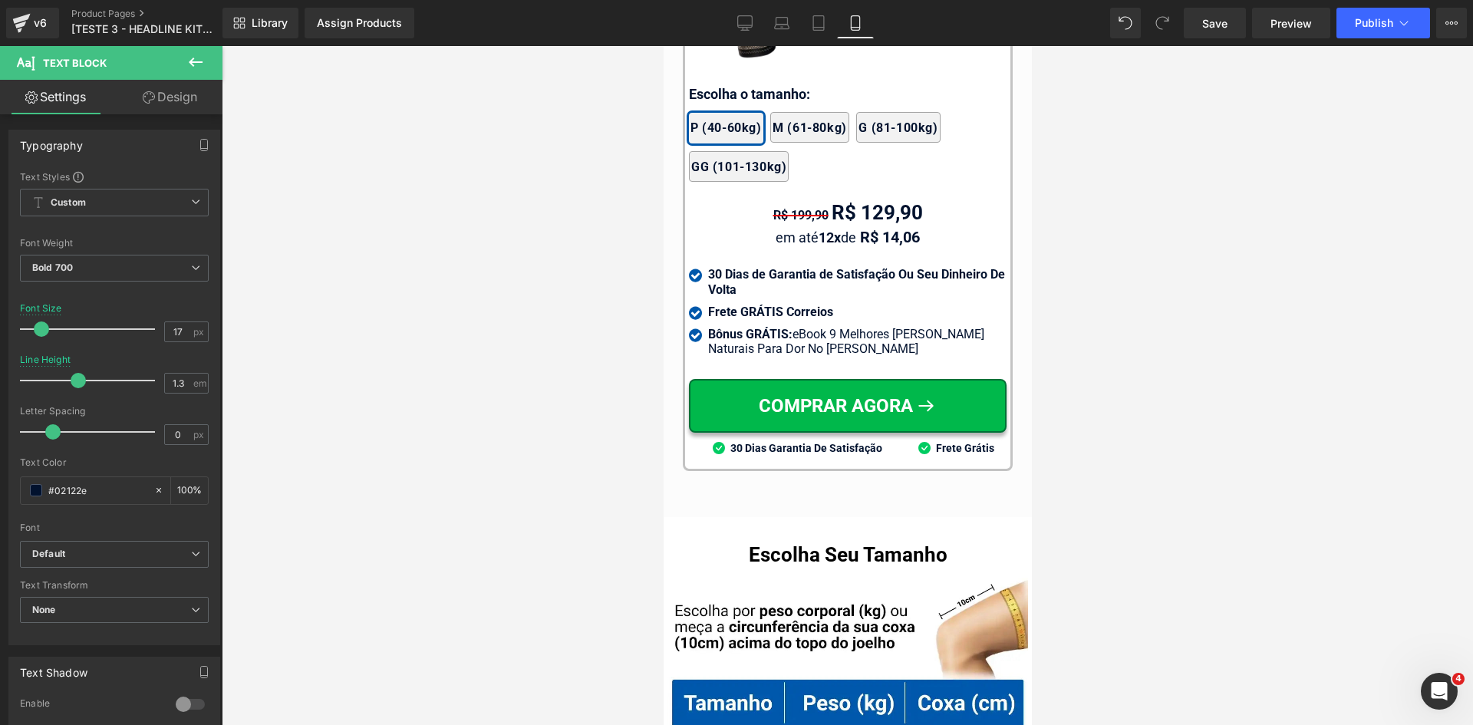
drag, startPoint x: 1026, startPoint y: 71, endPoint x: 1707, endPoint y: 605, distance: 865.8
click at [734, 17] on link "Desktop" at bounding box center [745, 23] width 37 height 31
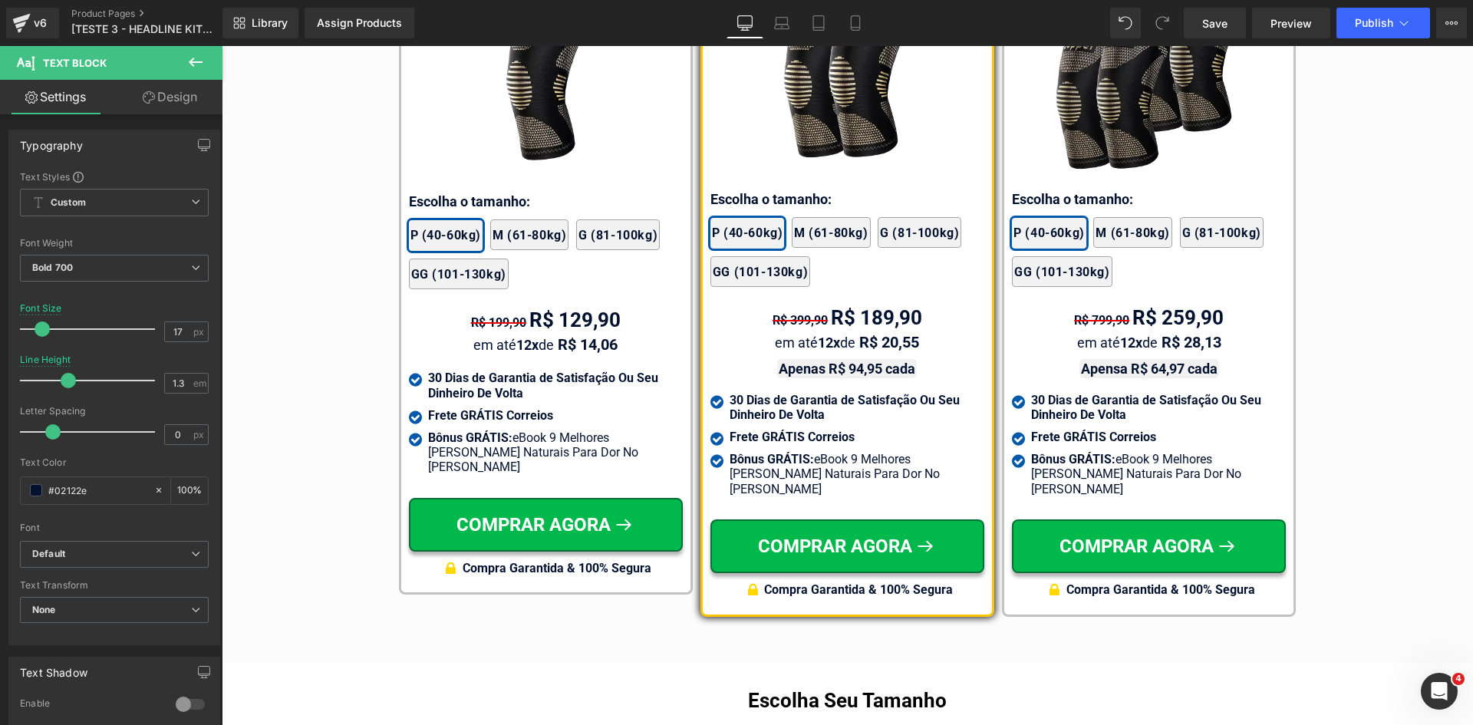
scroll to position [8998, 0]
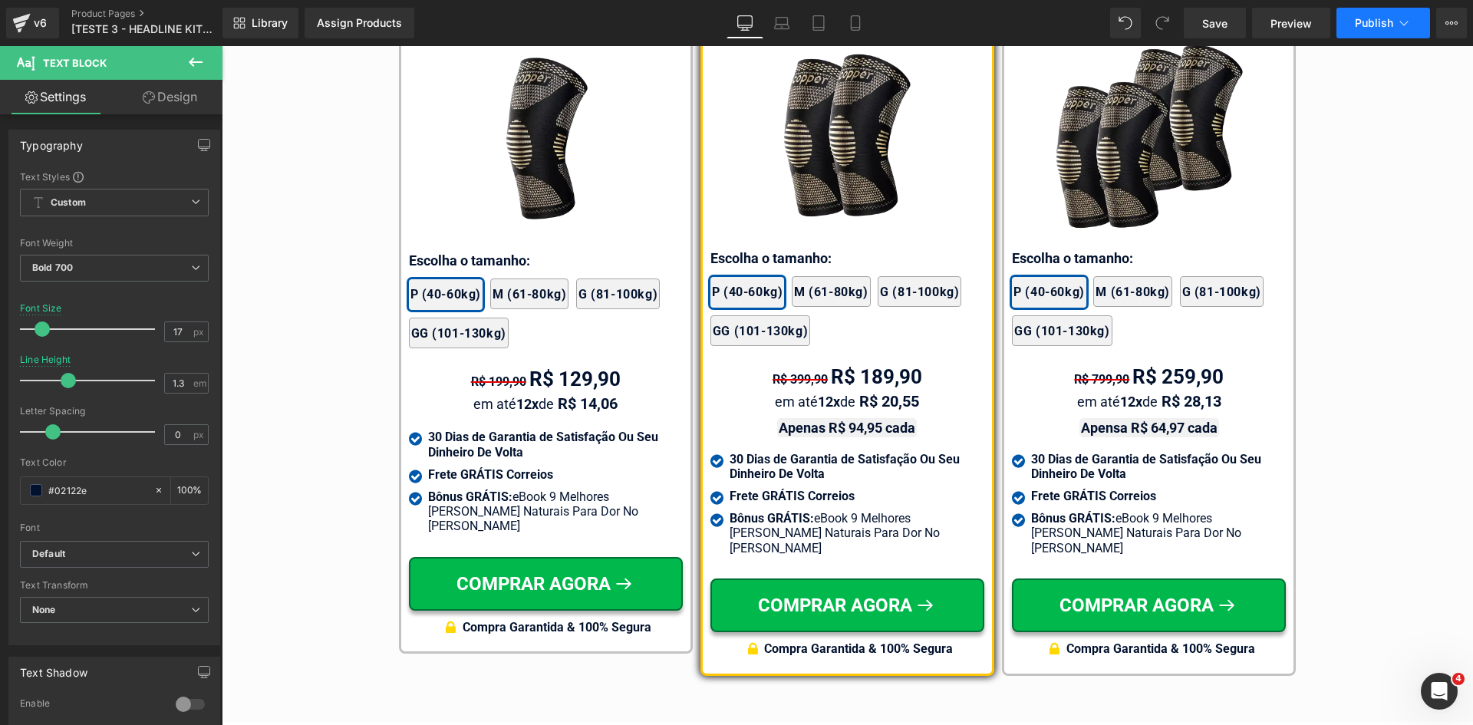
click at [1410, 18] on icon at bounding box center [1404, 22] width 15 height 15
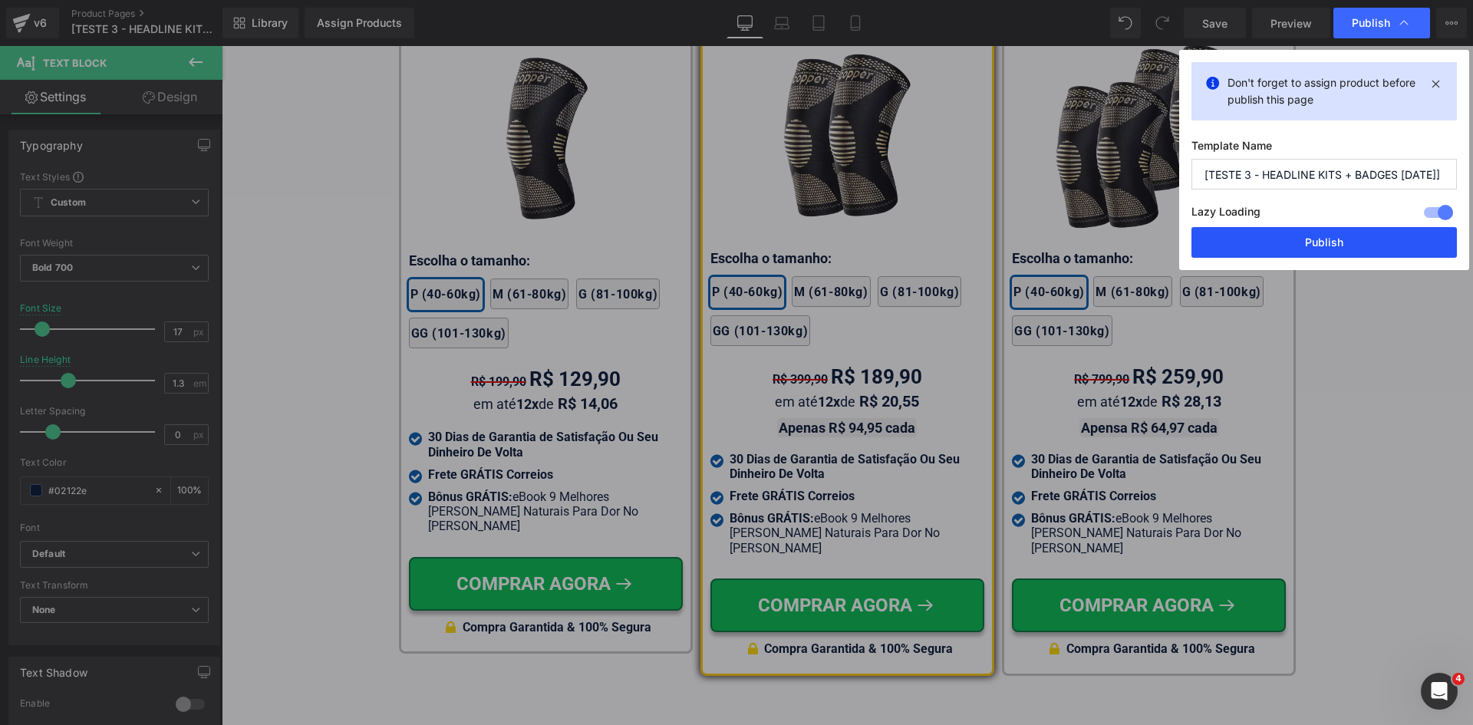
click at [1366, 236] on button "Publish" at bounding box center [1325, 242] width 266 height 31
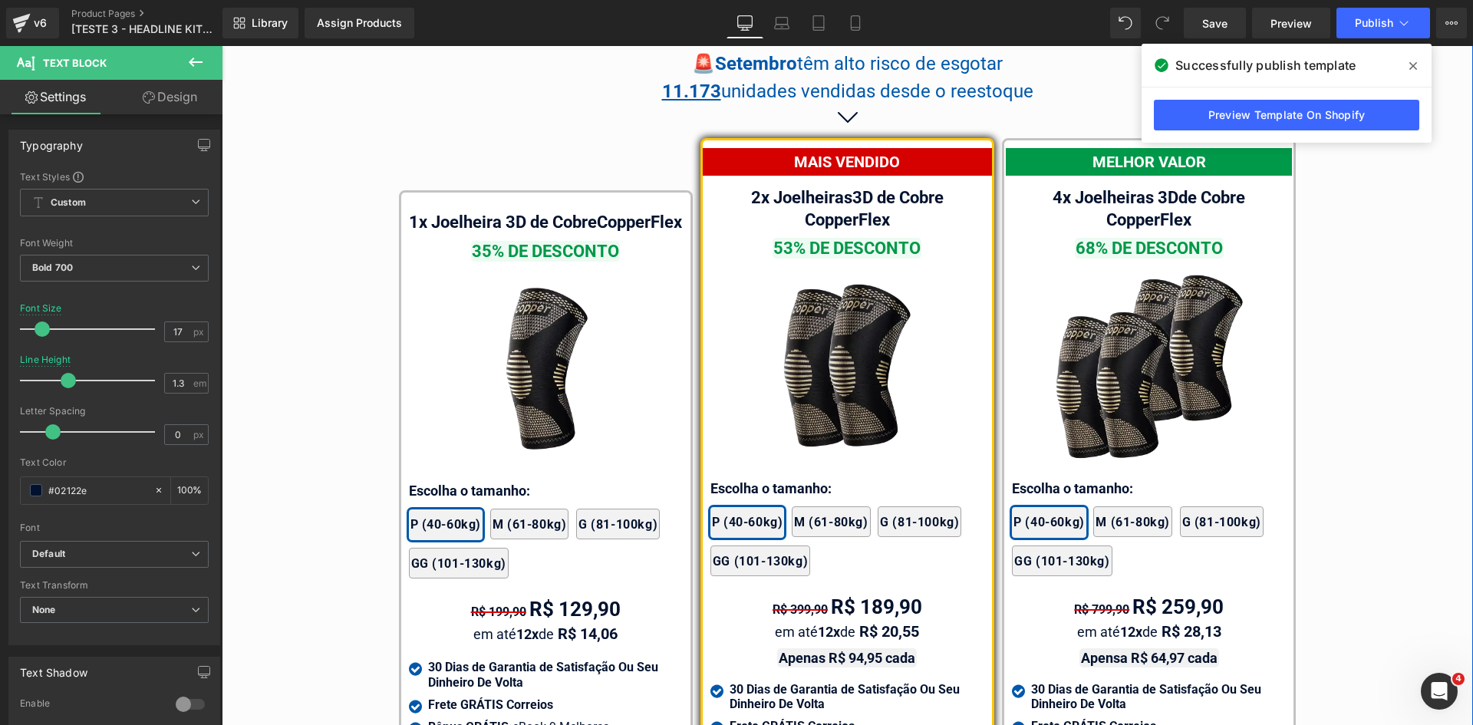
scroll to position [8691, 0]
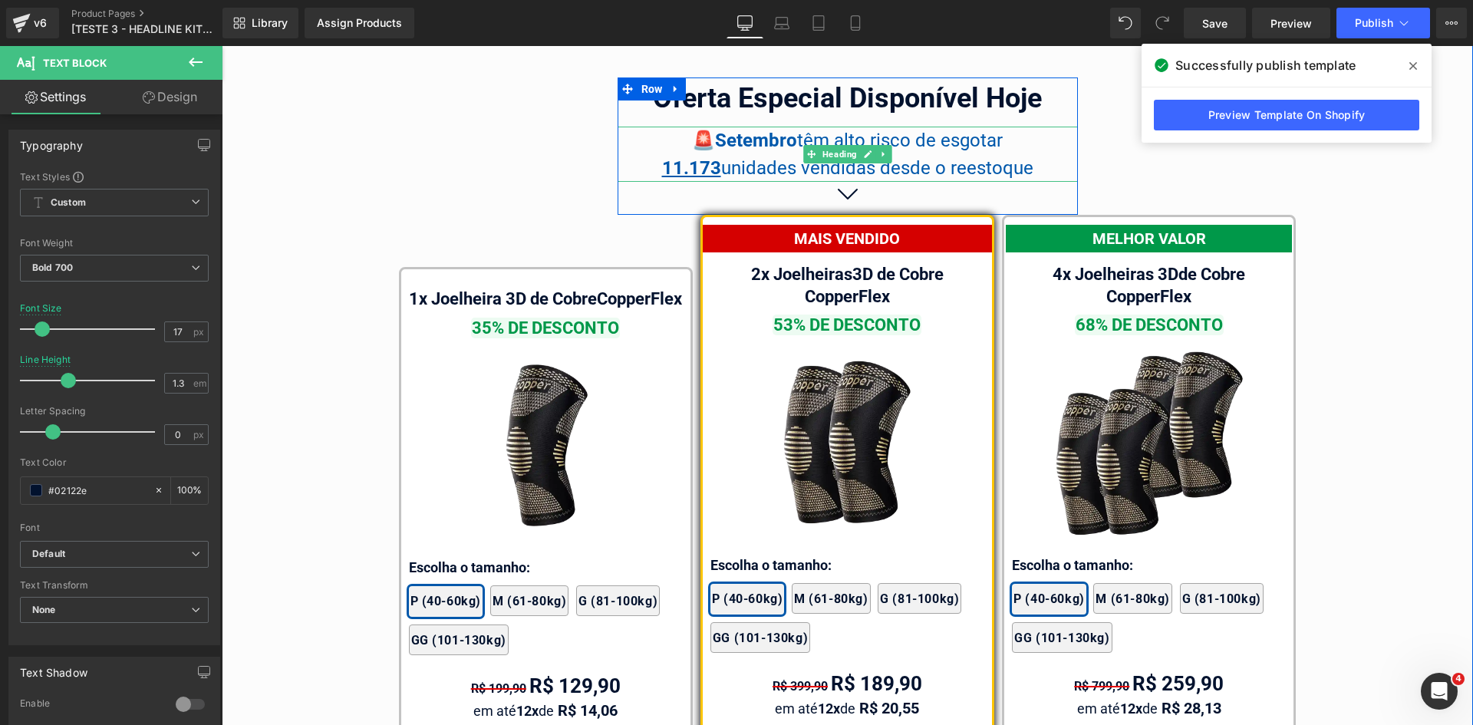
click at [948, 157] on span "unidades vendidas desde o reestoque" at bounding box center [877, 167] width 312 height 21
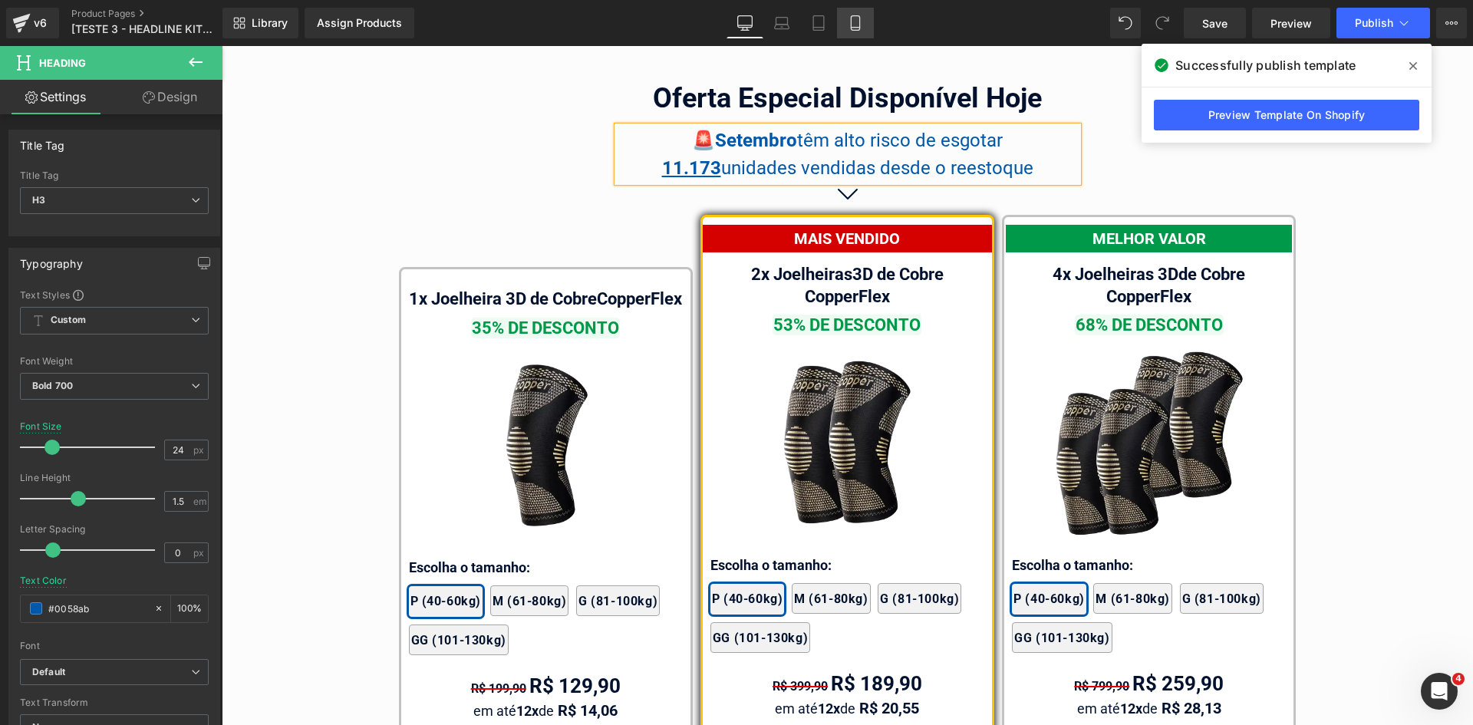
click at [856, 23] on icon at bounding box center [855, 22] width 15 height 15
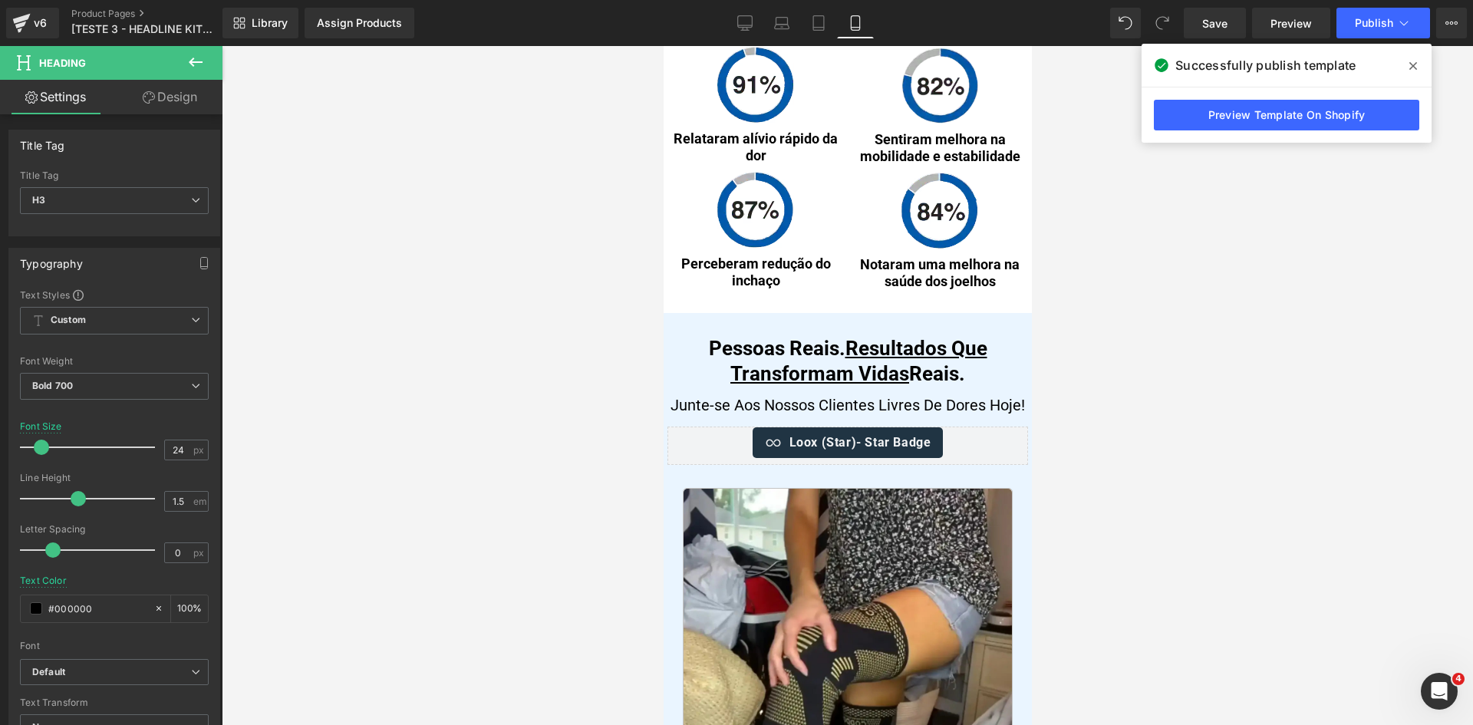
scroll to position [13201, 0]
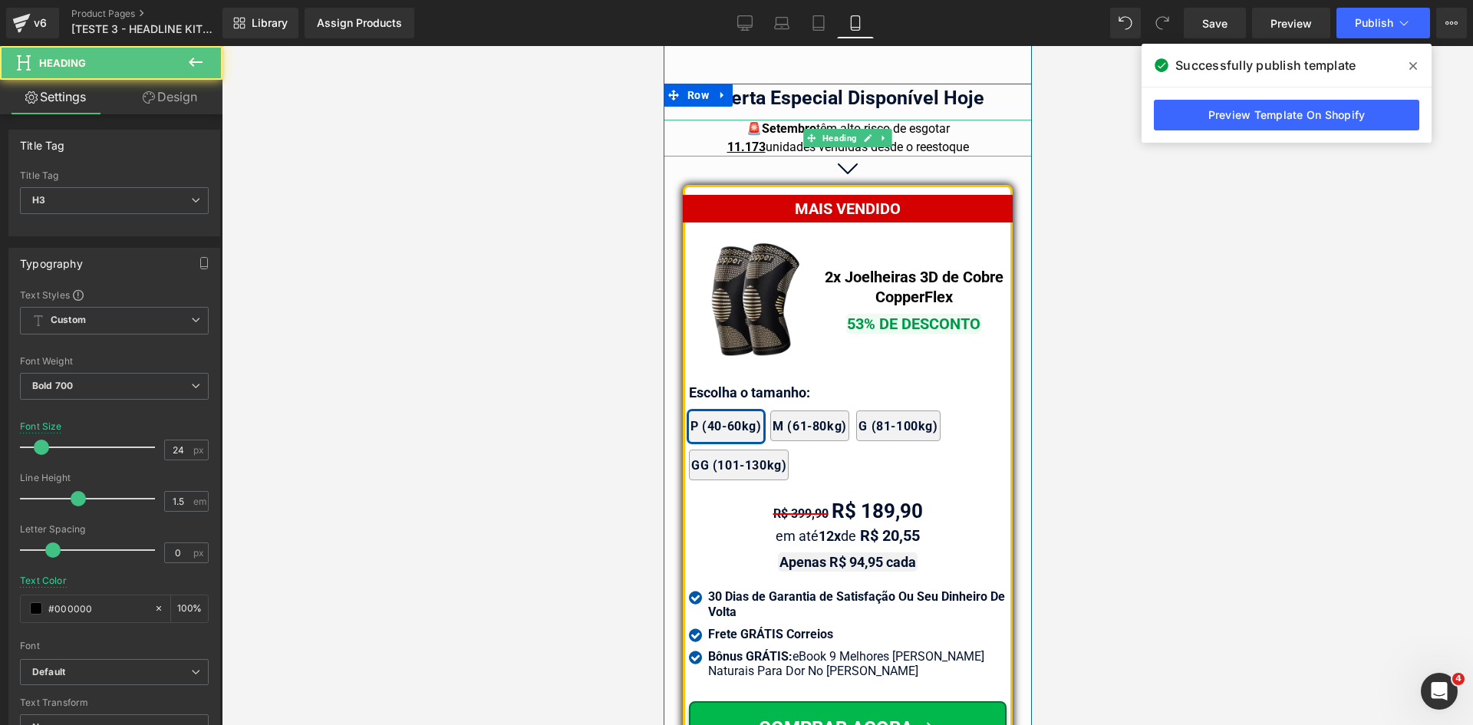
click at [903, 124] on span "têm alto risco de esgotar" at bounding box center [883, 128] width 134 height 15
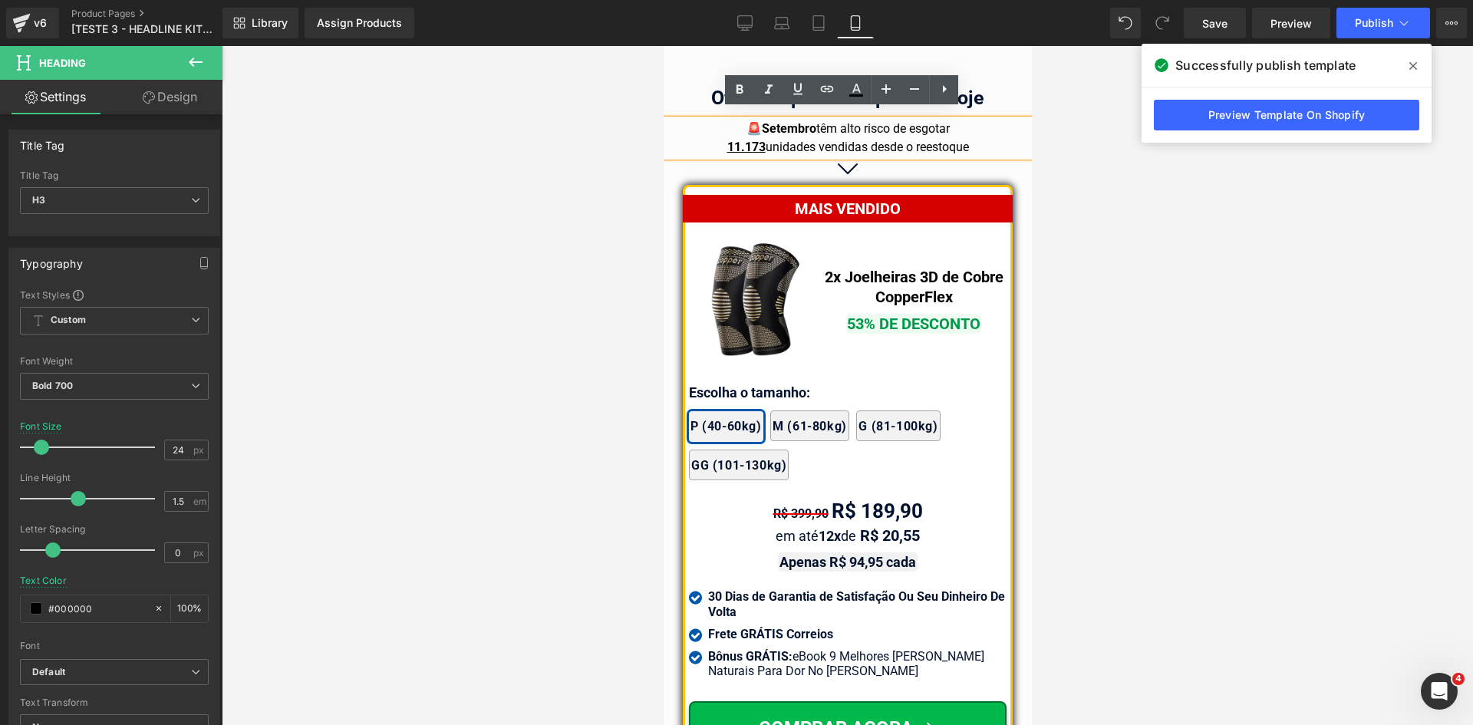
click at [910, 126] on span "têm alto risco de esgotar" at bounding box center [883, 128] width 134 height 15
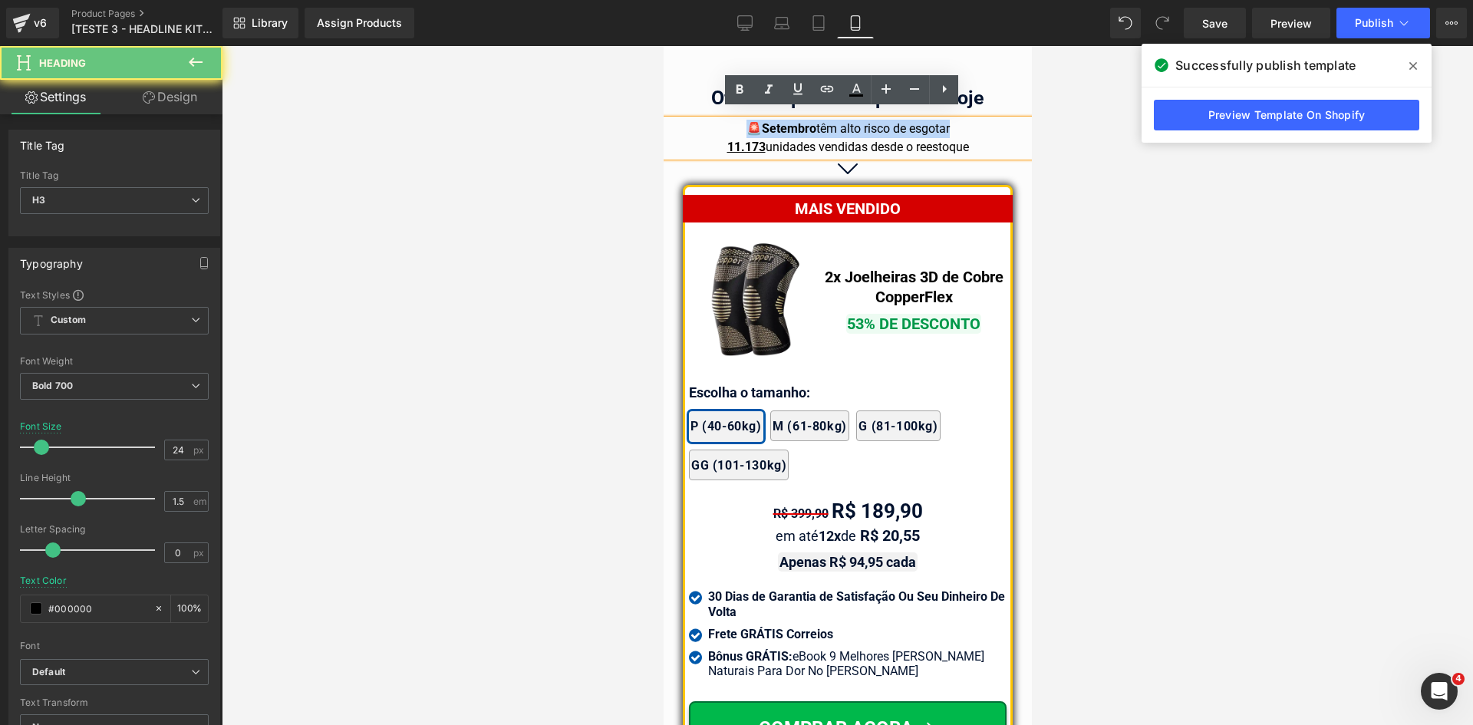
click at [910, 126] on span "têm alto risco de esgotar" at bounding box center [883, 128] width 134 height 15
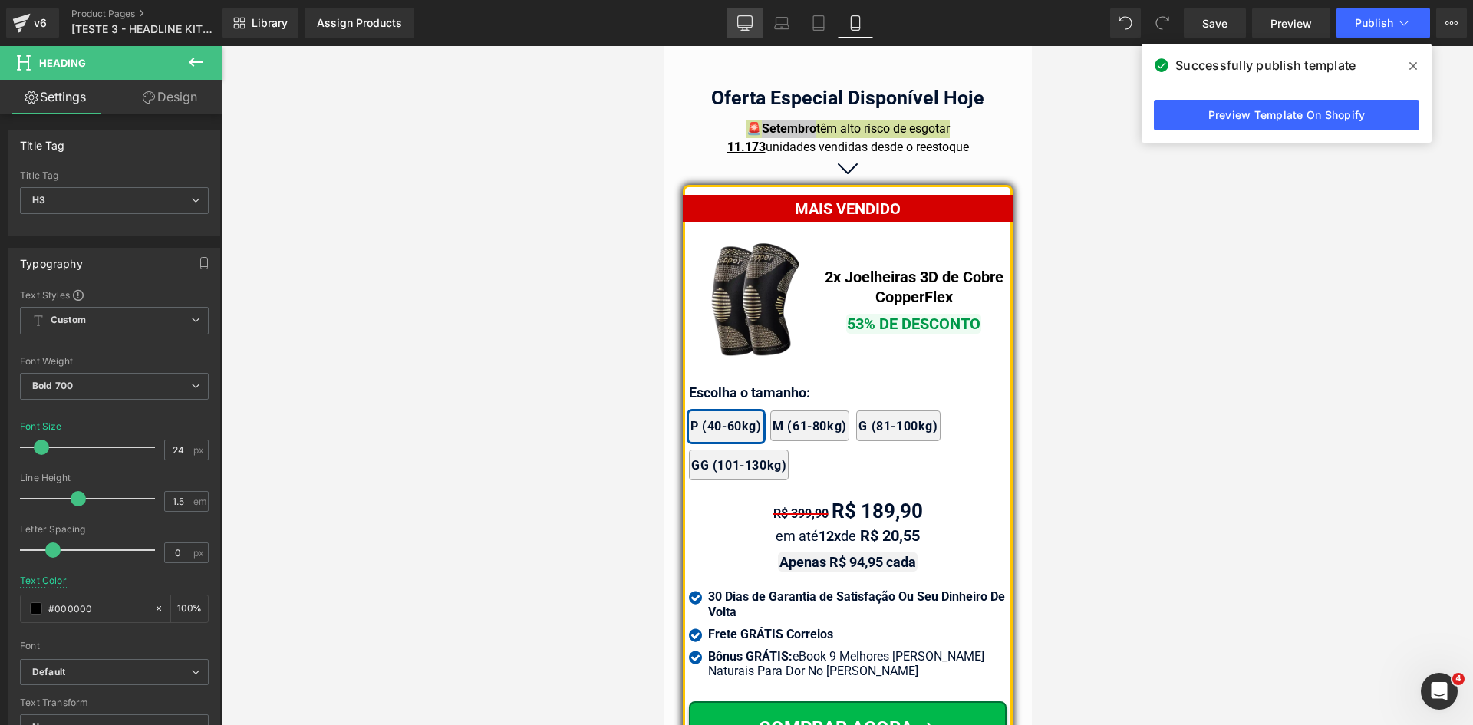
click at [747, 20] on icon at bounding box center [744, 22] width 15 height 15
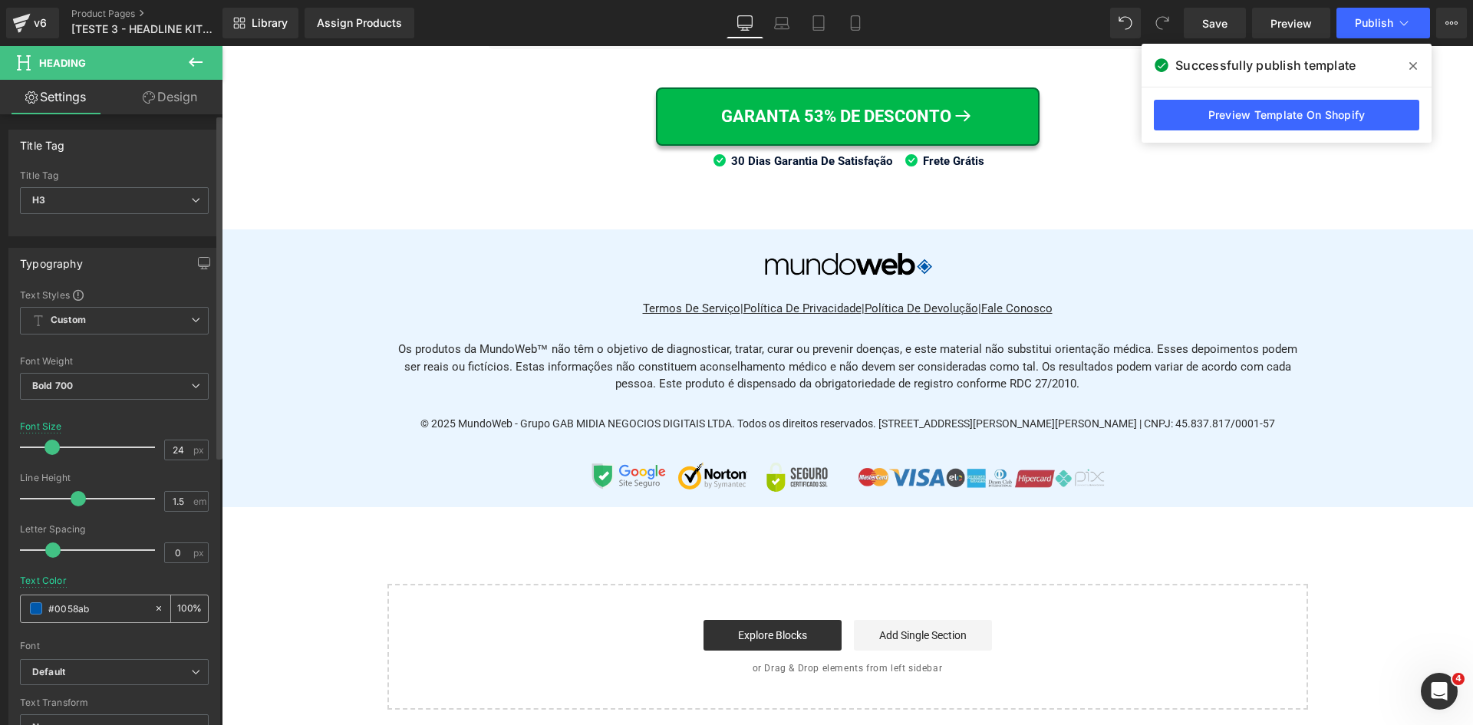
scroll to position [8691, 0]
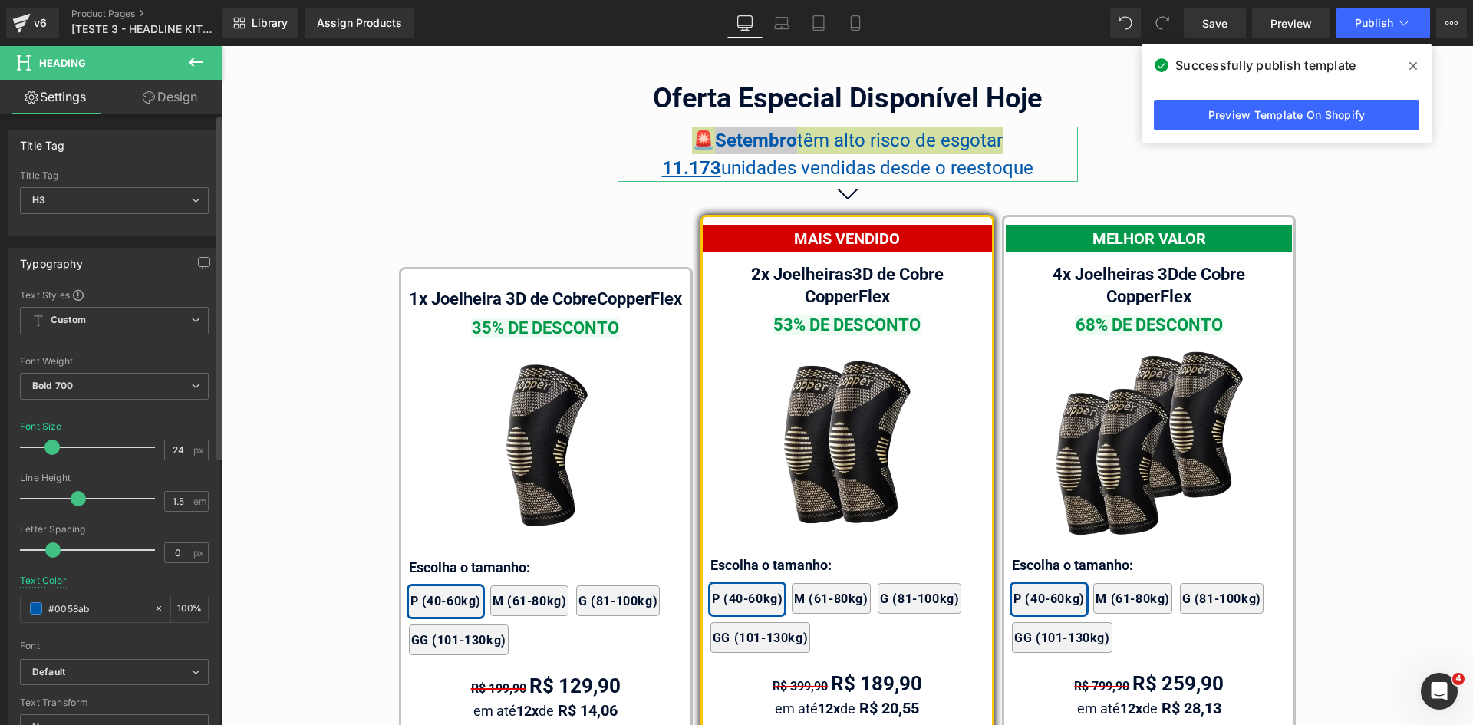
drag, startPoint x: 94, startPoint y: 606, endPoint x: 0, endPoint y: 598, distance: 94.8
click at [0, 598] on div "Typography Text Styles Custom Custom Setup Global Style Custom Setup Global Sty…" at bounding box center [114, 499] width 229 height 527
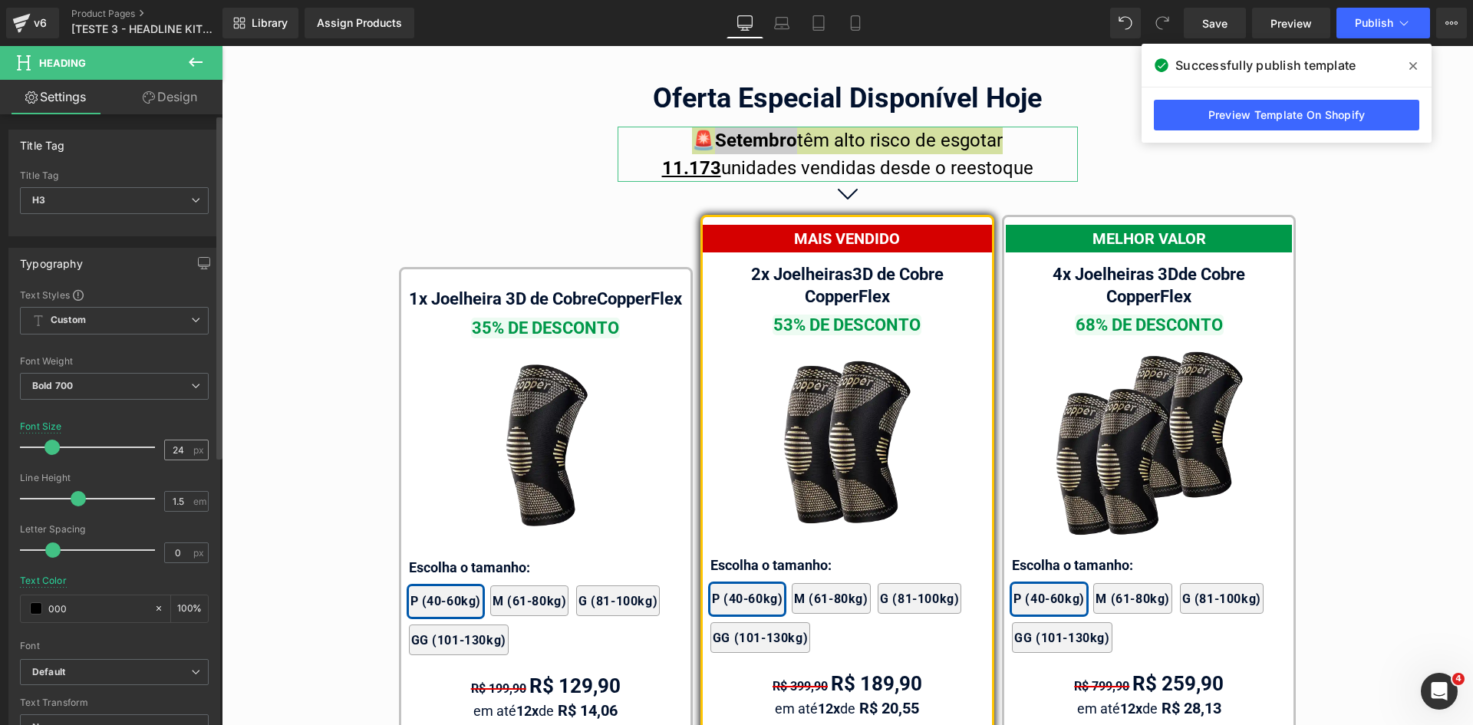
type input "000"
drag, startPoint x: 166, startPoint y: 447, endPoint x: 203, endPoint y: 450, distance: 37.7
click at [187, 447] on div "24 px" at bounding box center [186, 450] width 45 height 21
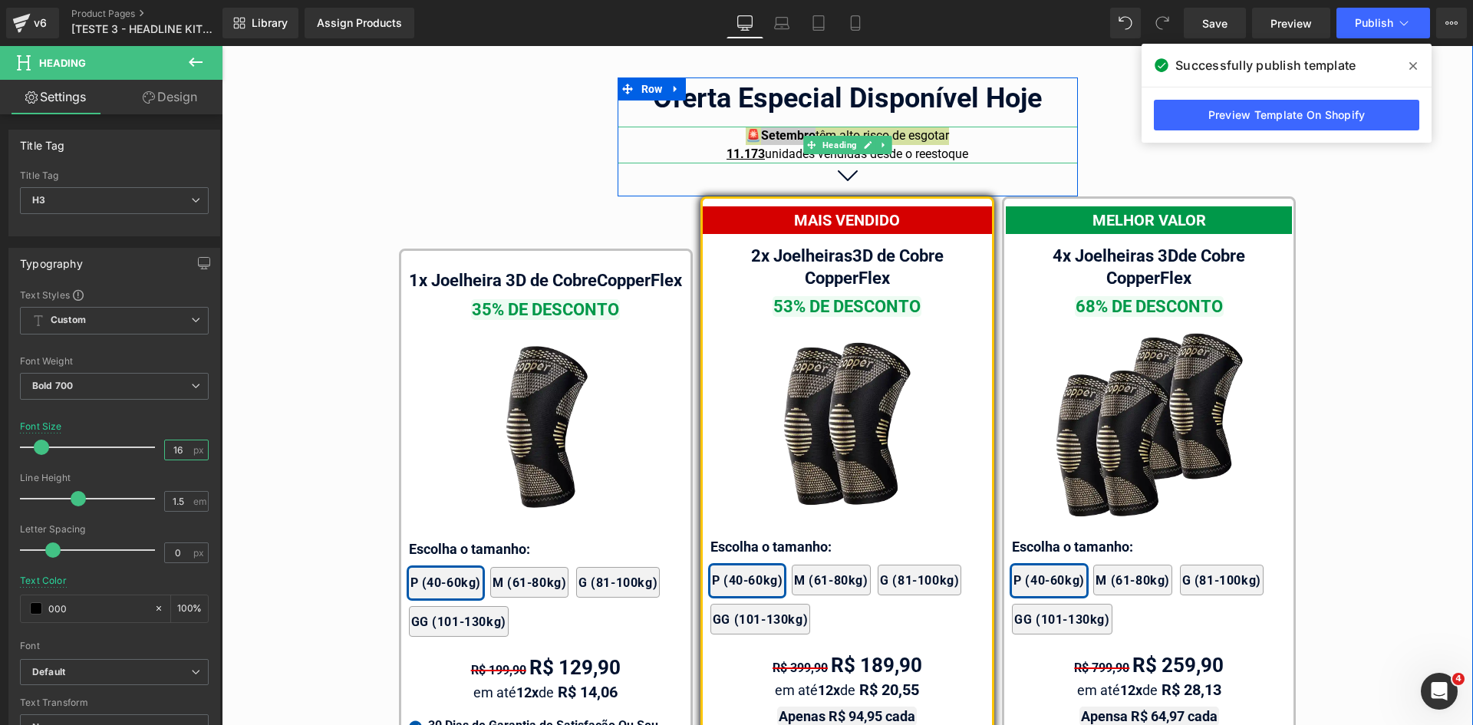
type input "16"
click at [930, 128] on span "têm alto risco de esgotar" at bounding box center [883, 135] width 134 height 15
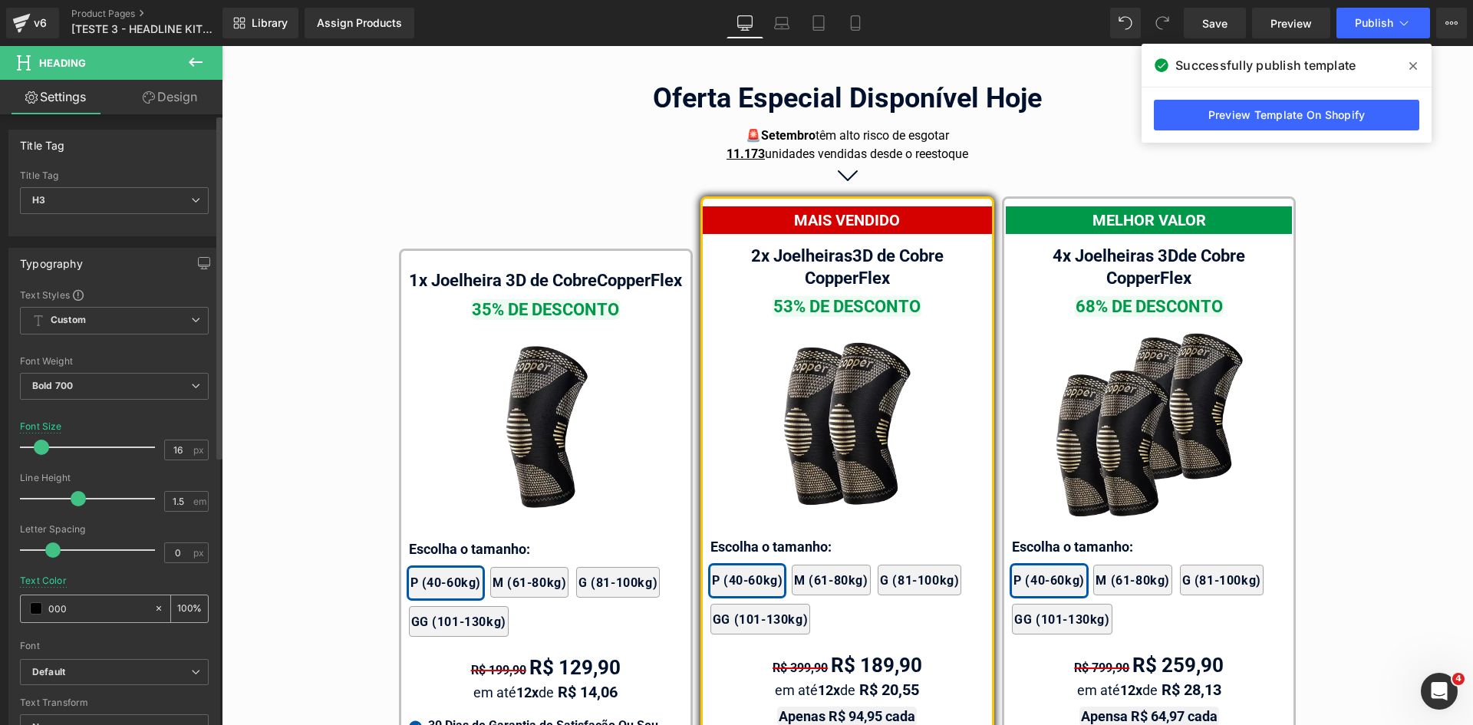
drag, startPoint x: 777, startPoint y: 28, endPoint x: 88, endPoint y: 611, distance: 902.3
click at [777, 28] on icon at bounding box center [782, 27] width 15 height 5
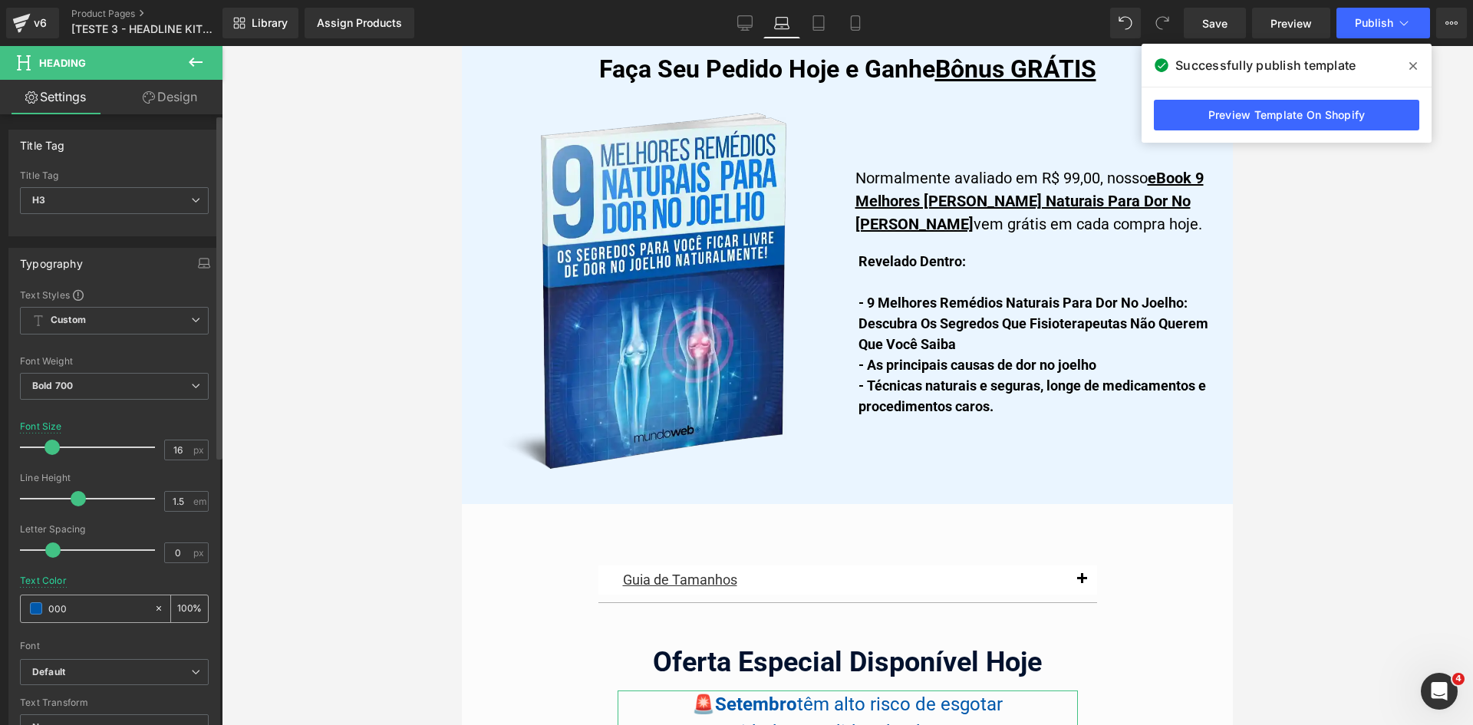
scroll to position [9245, 0]
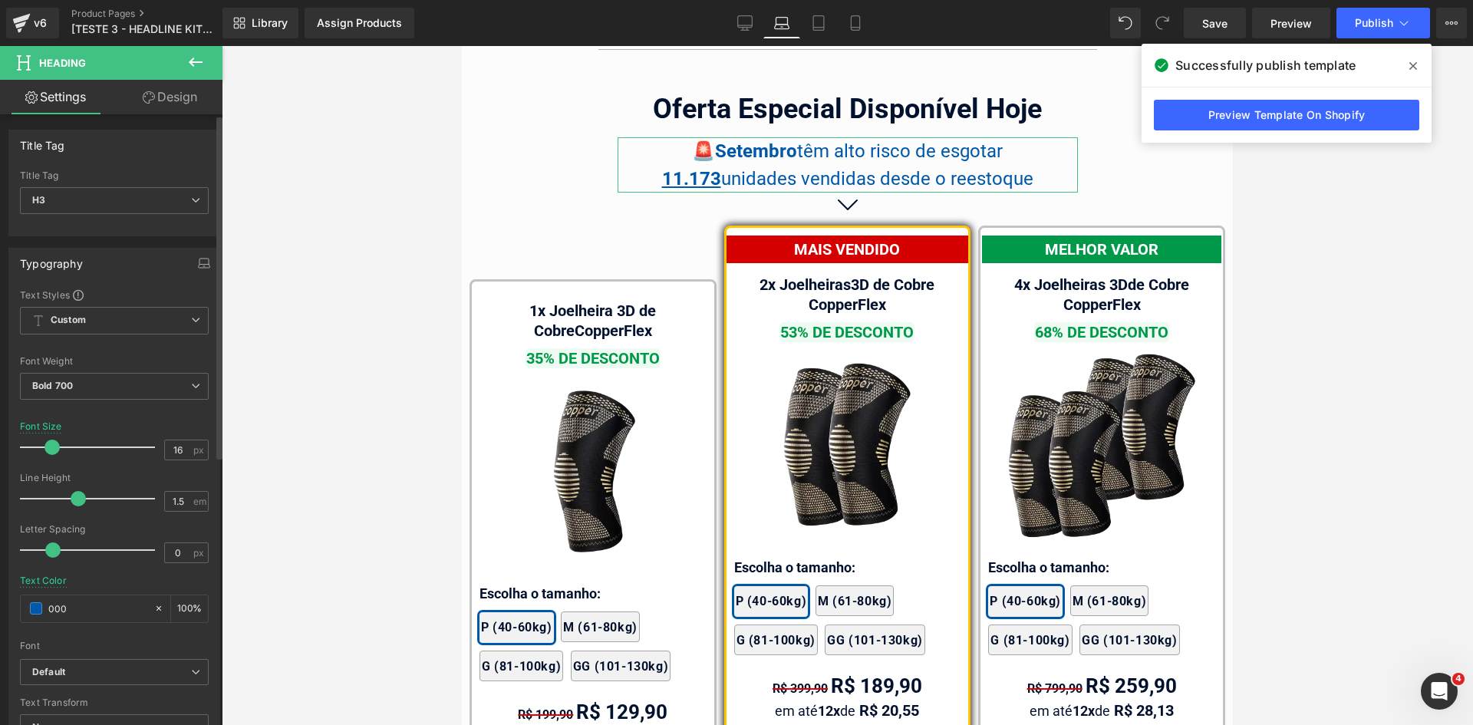
drag, startPoint x: 88, startPoint y: 611, endPoint x: 0, endPoint y: 611, distance: 88.2
click at [0, 611] on div "Typography Text Styles Custom Custom Setup Global Style Custom Setup Global Sty…" at bounding box center [114, 499] width 229 height 527
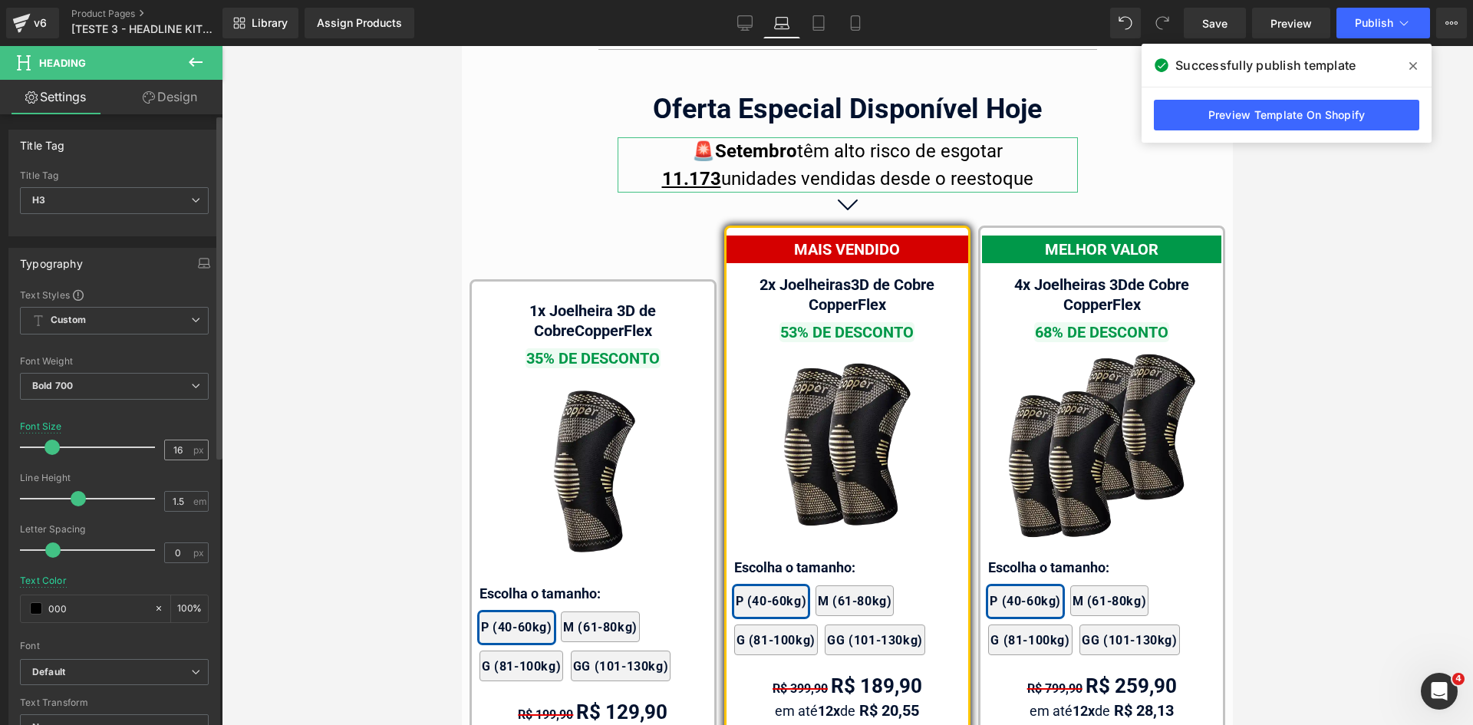
type input "000"
drag, startPoint x: 165, startPoint y: 446, endPoint x: 273, endPoint y: 490, distance: 117.0
click at [188, 445] on div "16 px" at bounding box center [186, 450] width 45 height 21
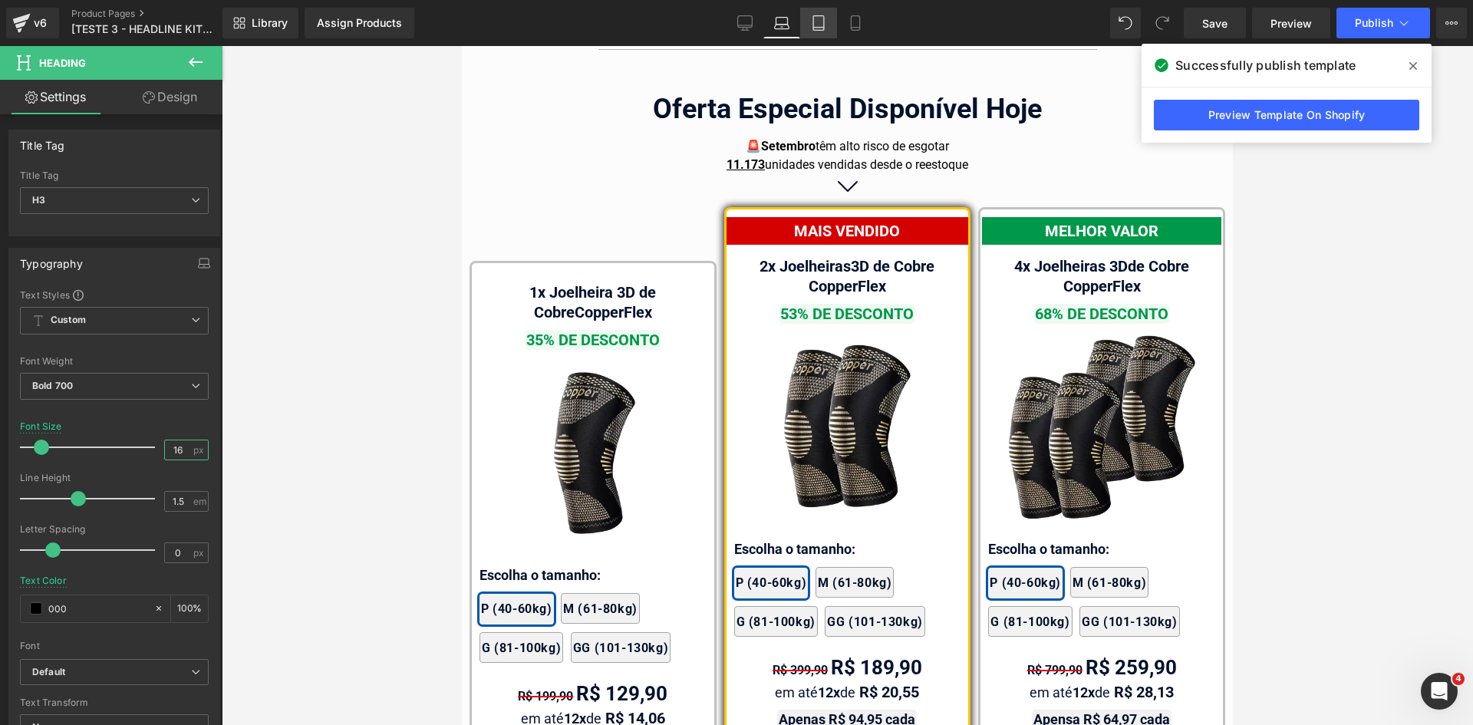
type input "16"
drag, startPoint x: 828, startPoint y: 20, endPoint x: 94, endPoint y: 120, distance: 741.2
click at [828, 20] on link "Tablet" at bounding box center [818, 23] width 37 height 31
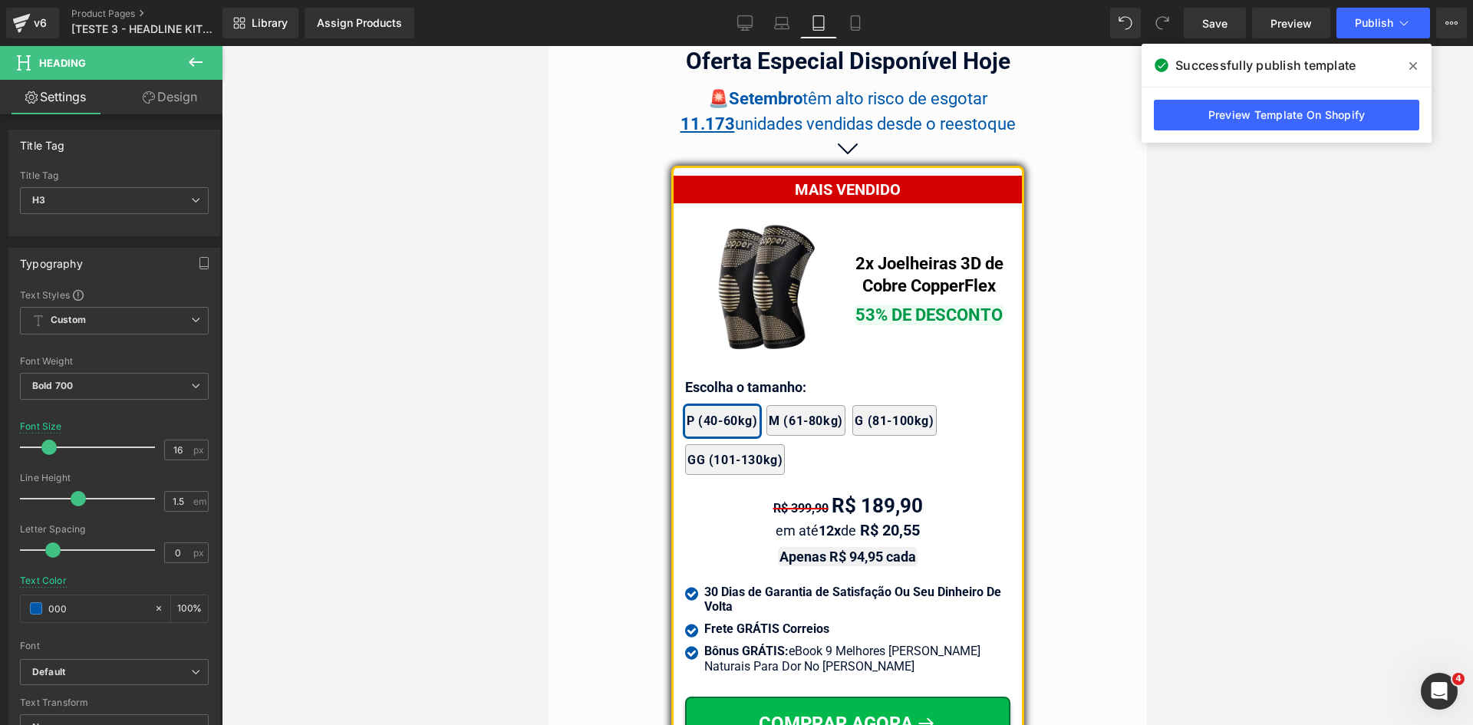
scroll to position [12860, 0]
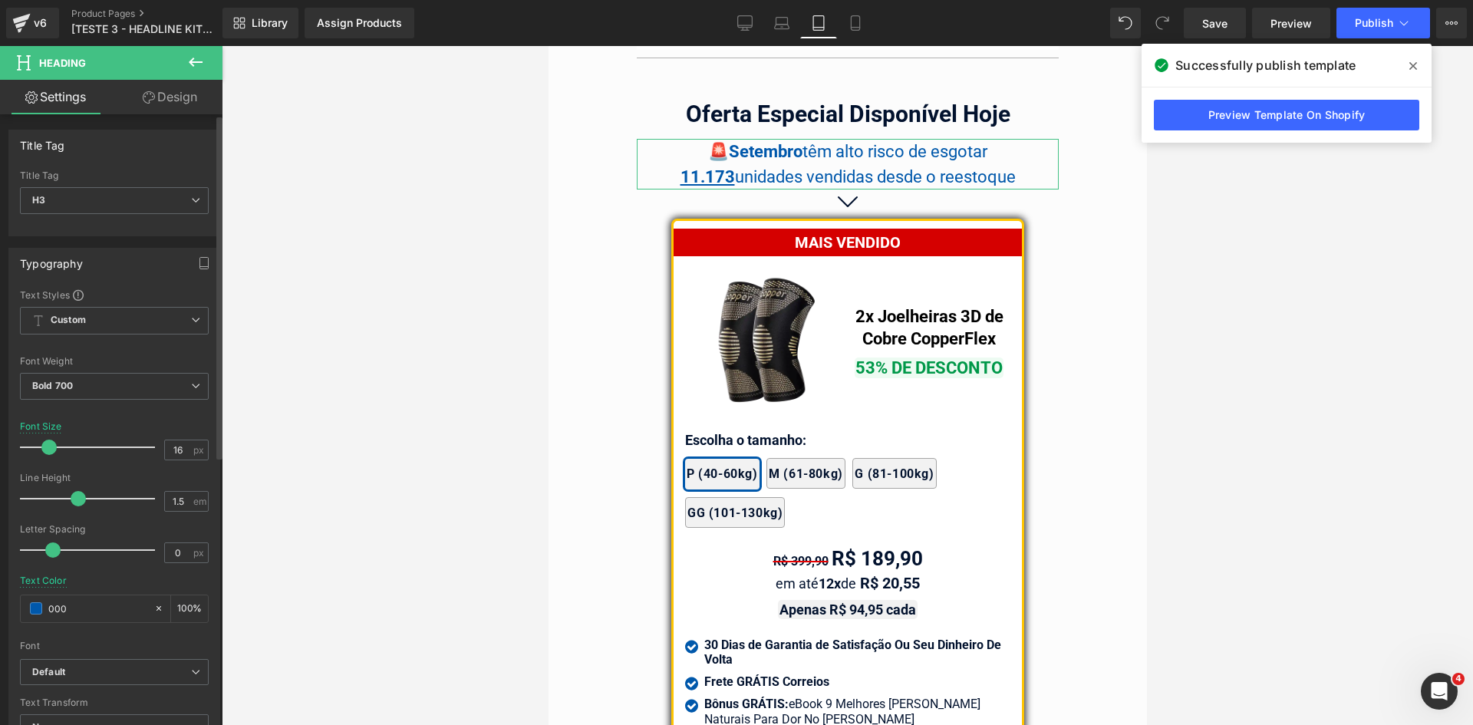
drag, startPoint x: 89, startPoint y: 613, endPoint x: 31, endPoint y: 625, distance: 58.7
click at [0, 611] on div "Typography Text Styles Custom Custom Setup Global Style Custom Setup Global Sty…" at bounding box center [114, 499] width 229 height 527
type input "000"
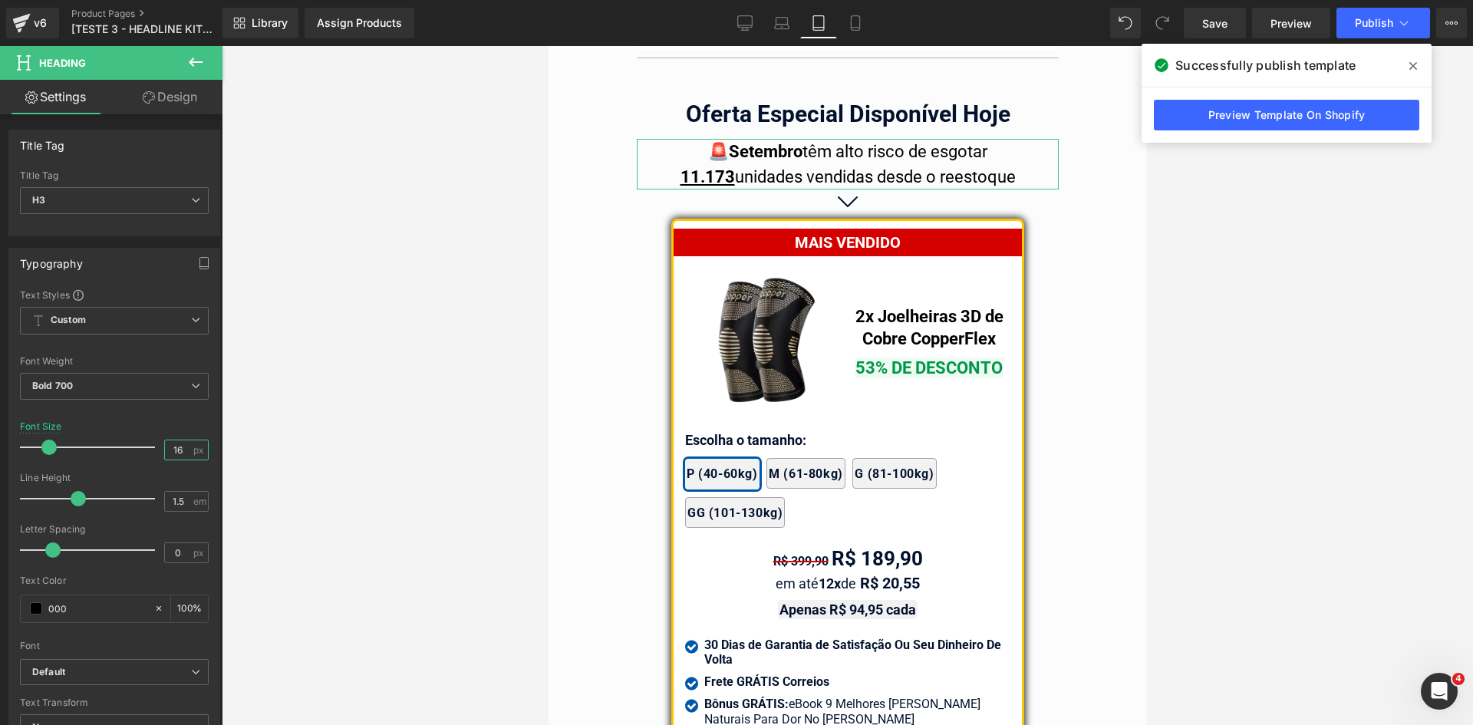
drag, startPoint x: 168, startPoint y: 448, endPoint x: 289, endPoint y: 465, distance: 121.7
click at [223, 455] on div "You are previewing how the will restyle your page. You can not edit Elements in…" at bounding box center [736, 375] width 1473 height 751
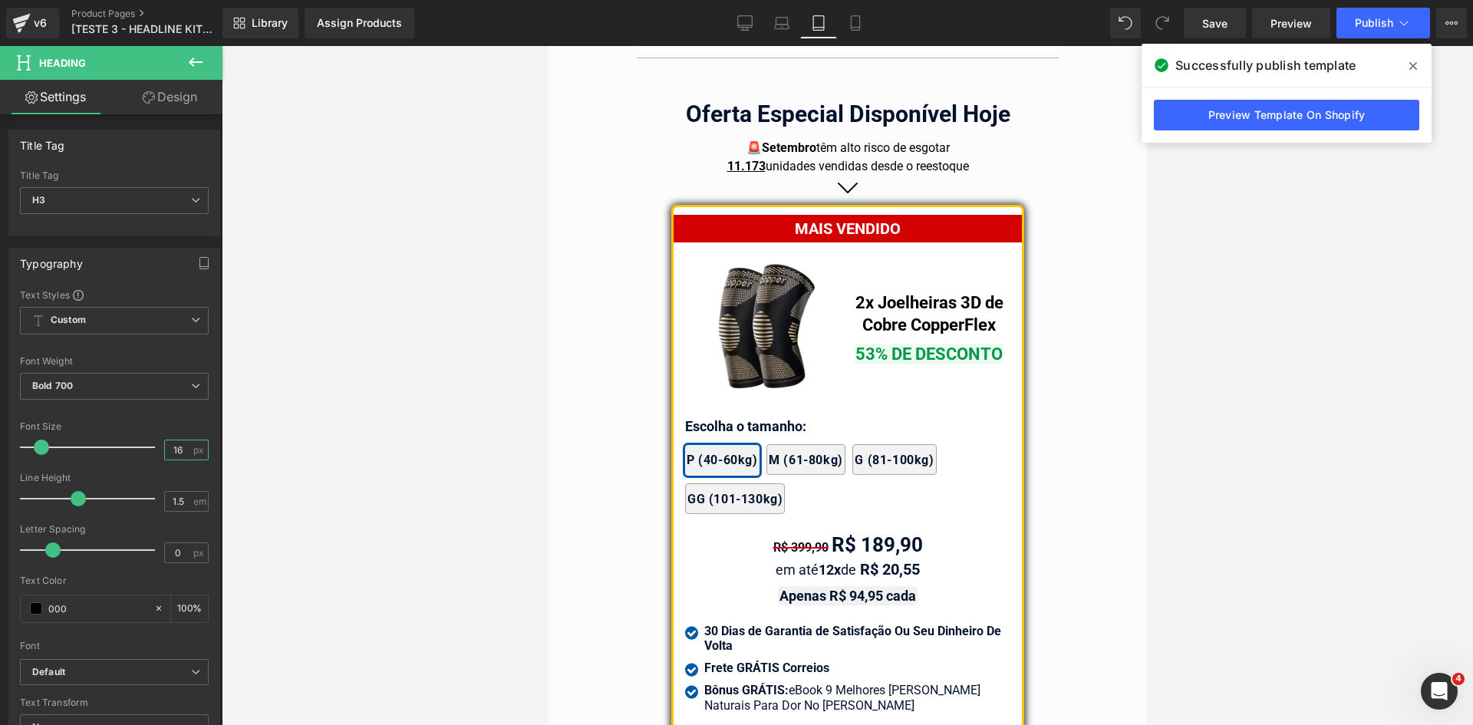
type input "16"
click at [1376, 21] on span "Publish" at bounding box center [1374, 23] width 38 height 12
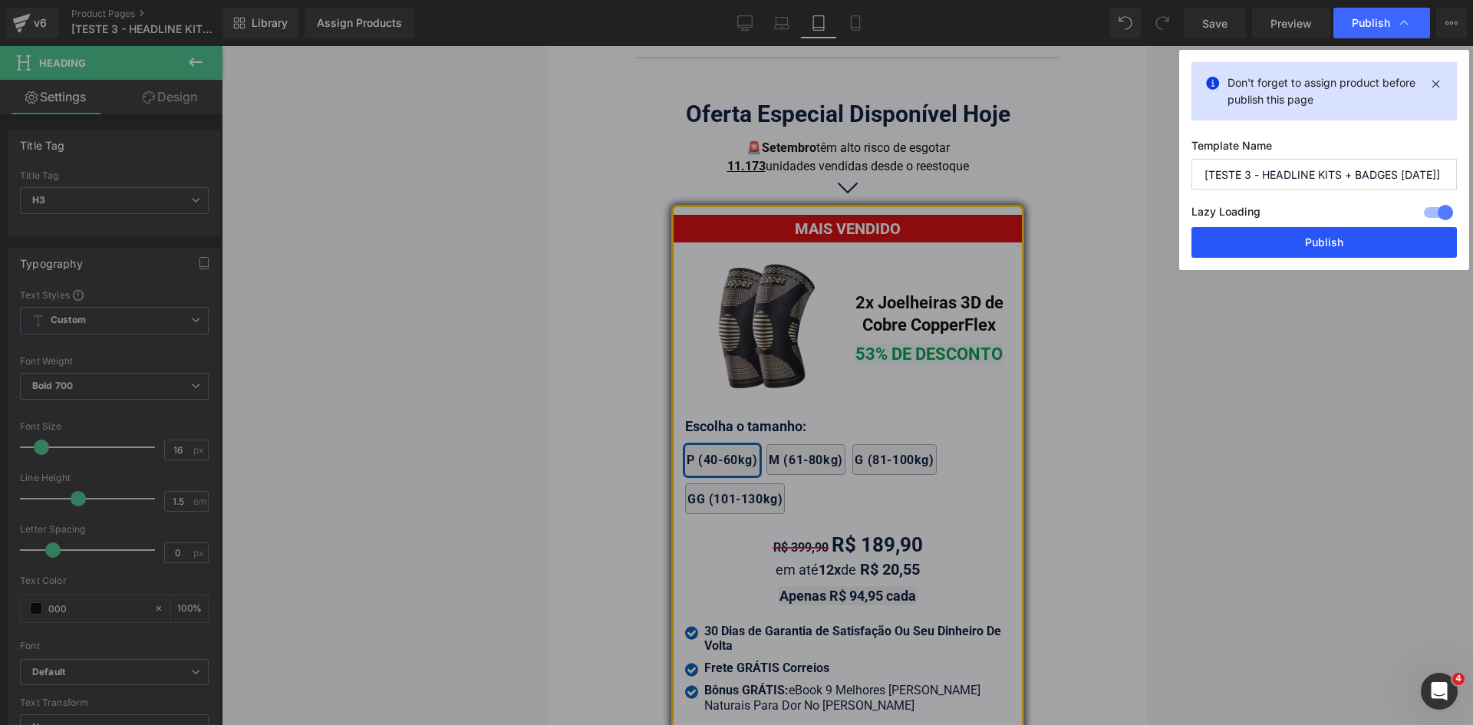
click at [1321, 247] on button "Publish" at bounding box center [1325, 242] width 266 height 31
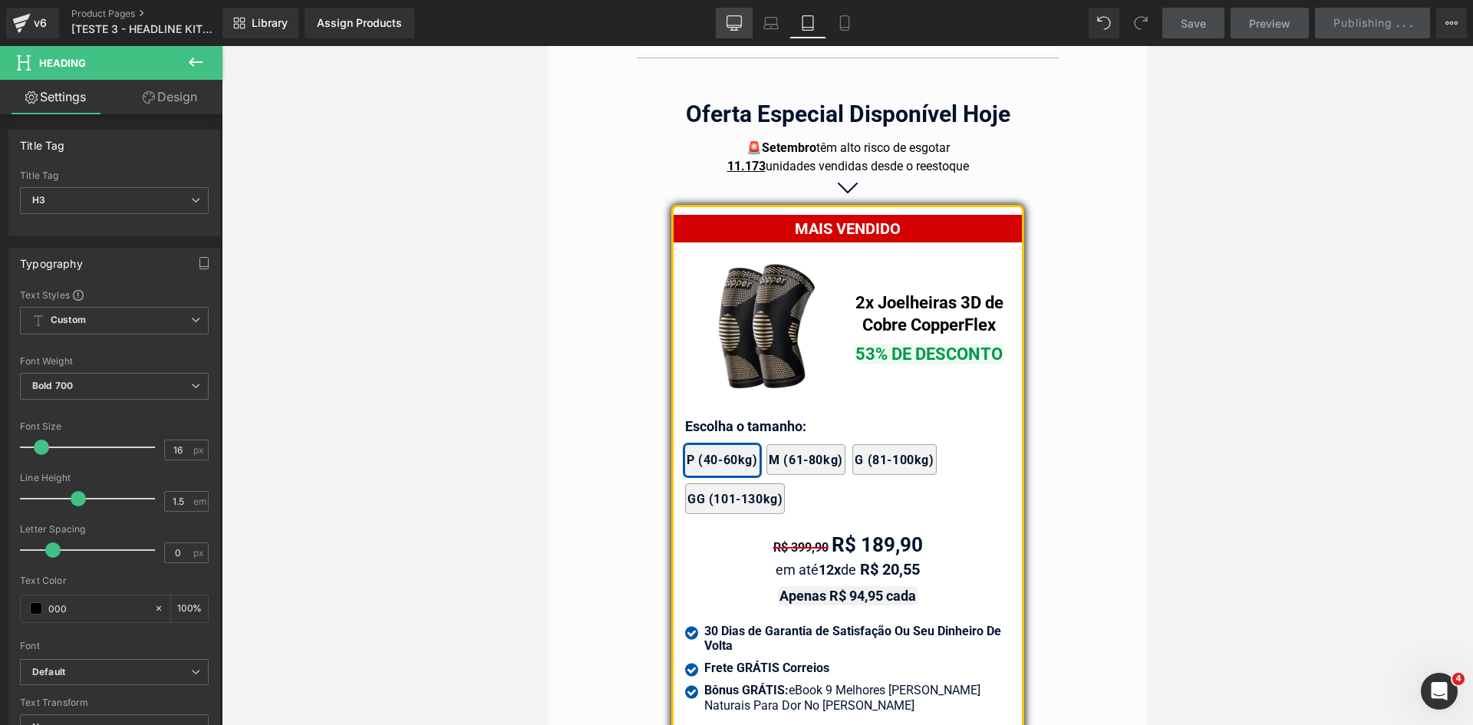
click at [739, 18] on icon at bounding box center [734, 22] width 15 height 15
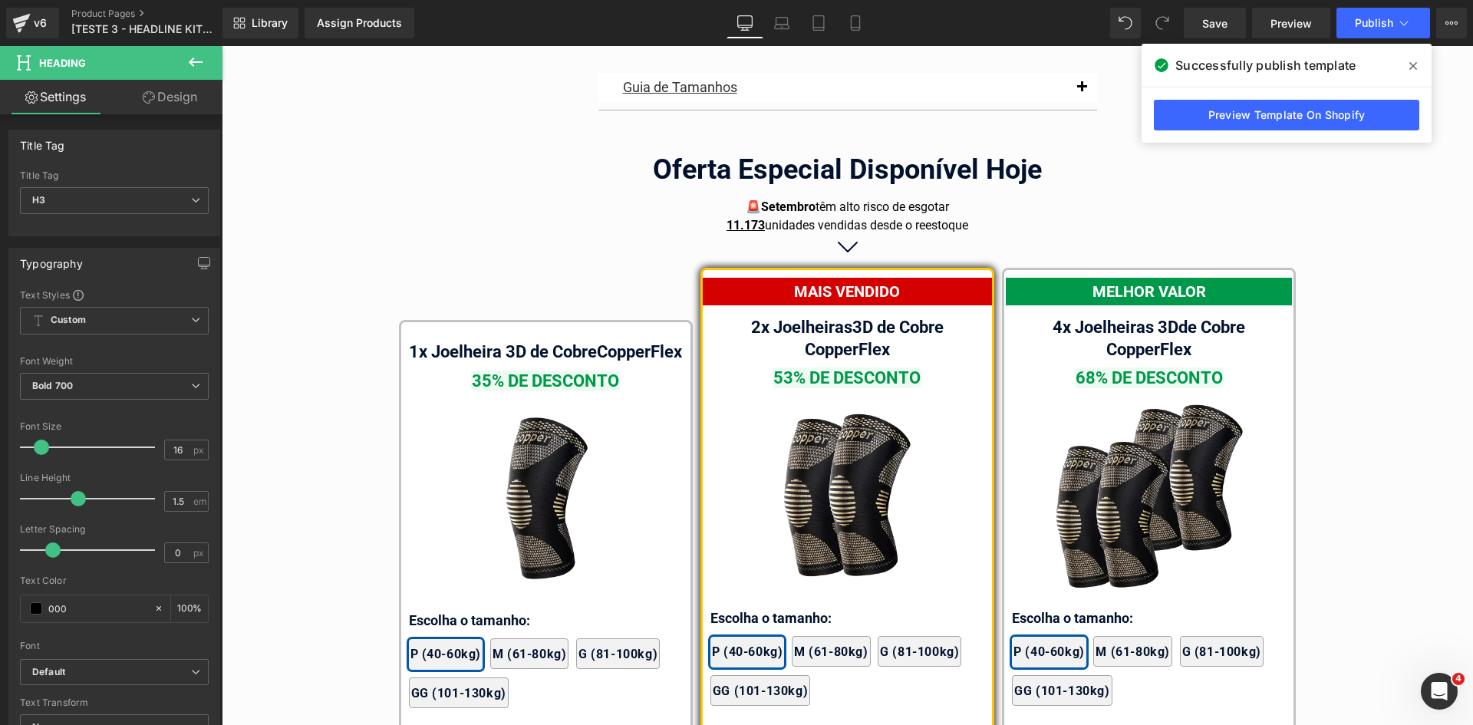
scroll to position [8539, 0]
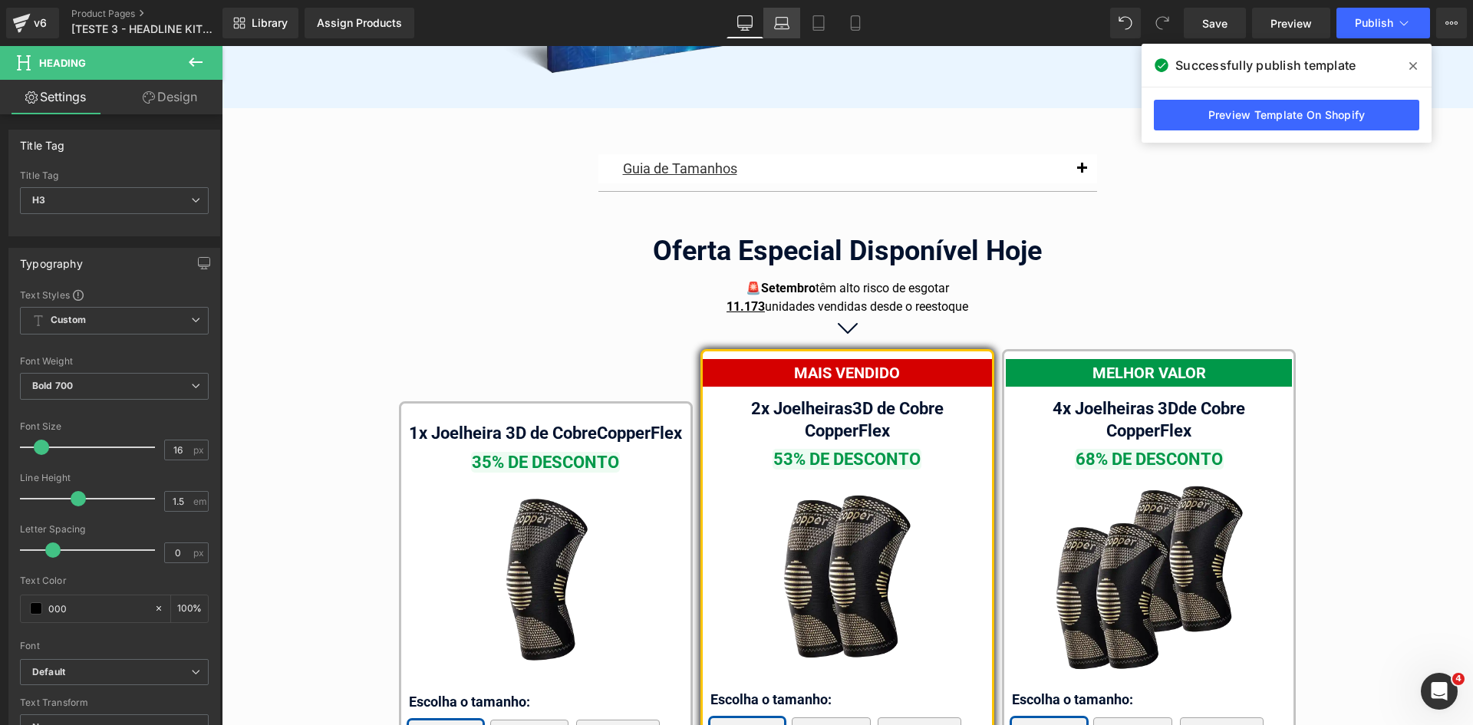
click at [784, 27] on icon at bounding box center [781, 22] width 15 height 15
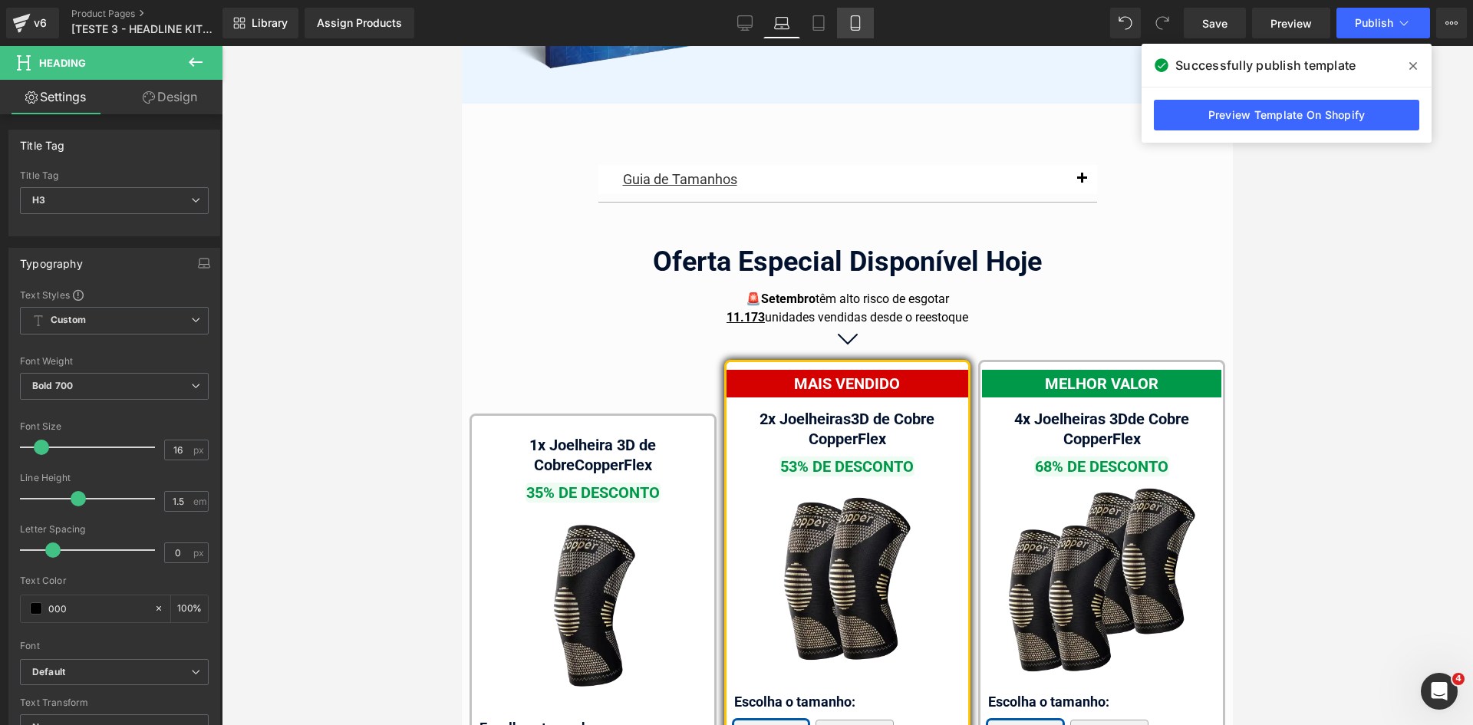
click at [854, 28] on icon at bounding box center [855, 28] width 8 height 0
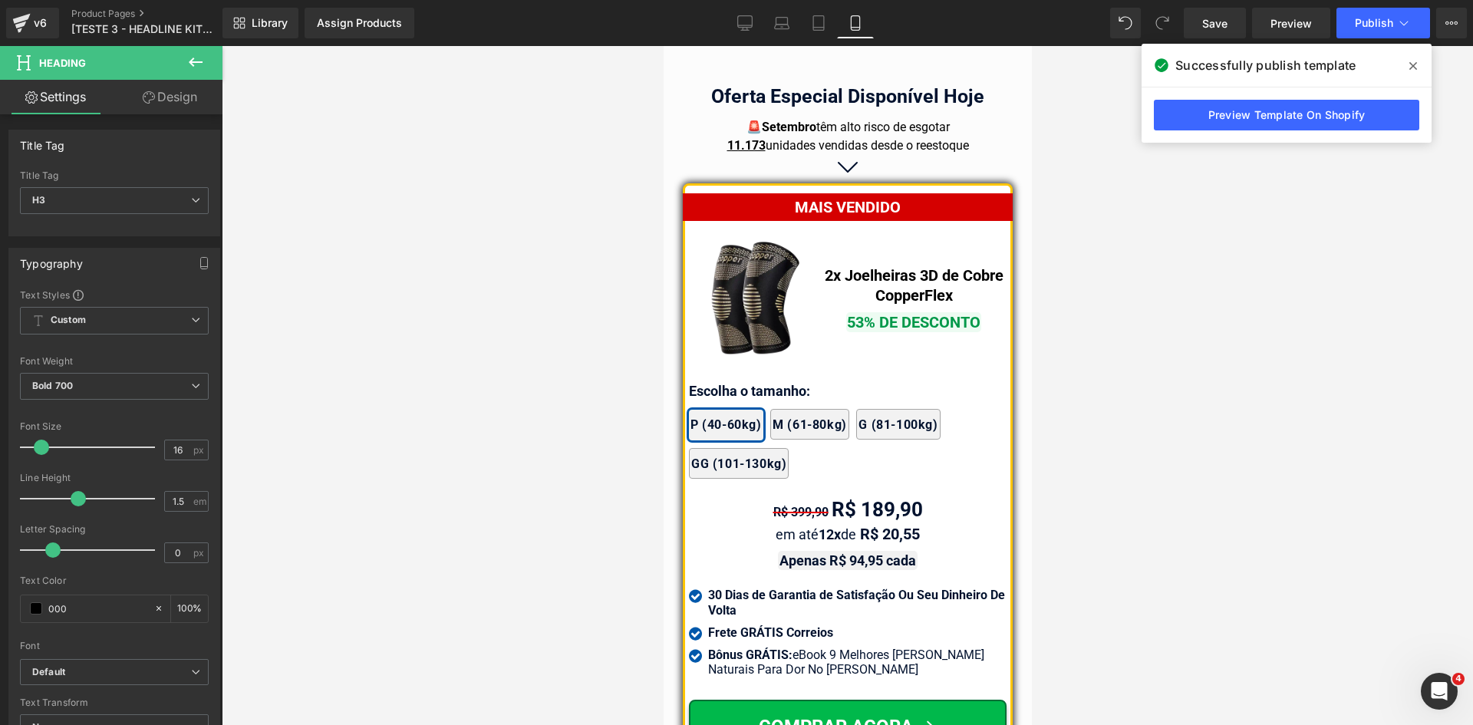
scroll to position [0, 0]
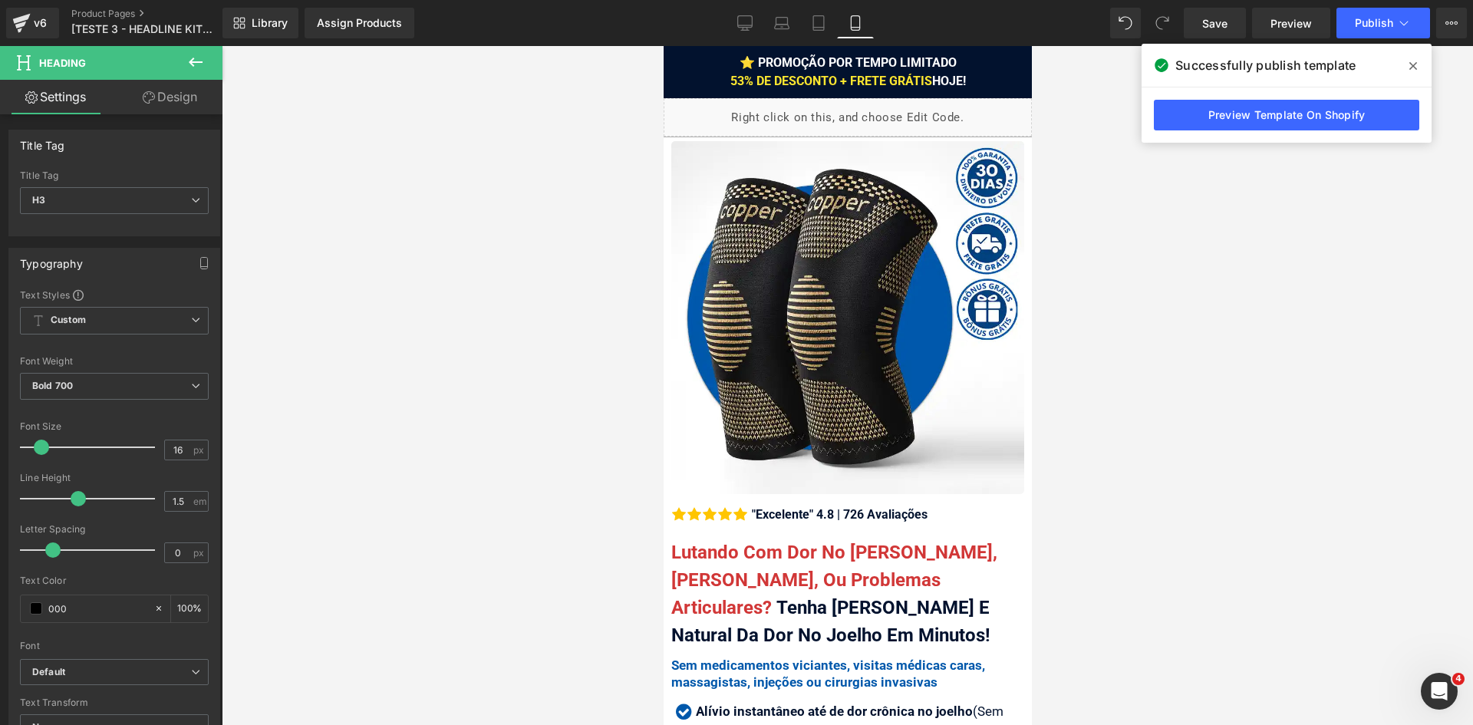
drag, startPoint x: 1024, startPoint y: 529, endPoint x: 1699, endPoint y: 69, distance: 816.7
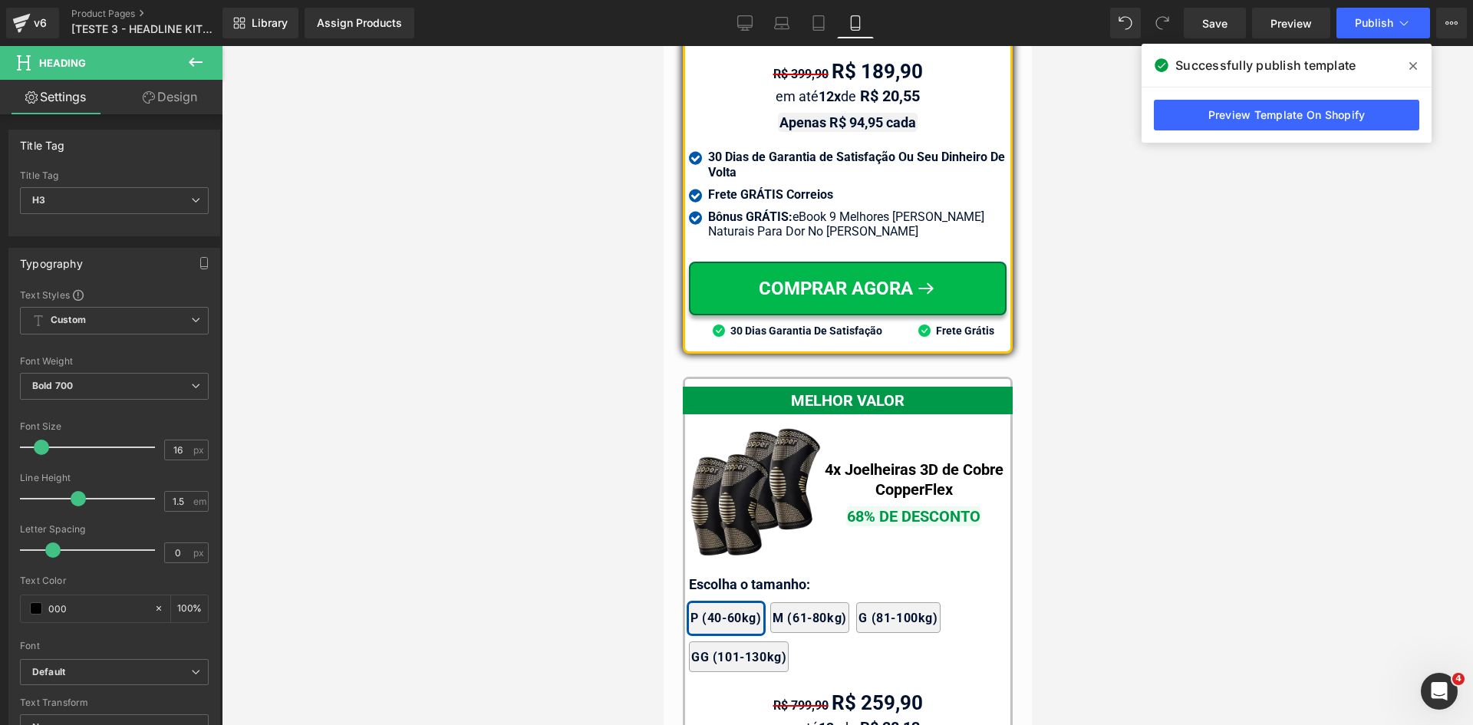
scroll to position [14437, 0]
